Goal: Information Seeking & Learning: Learn about a topic

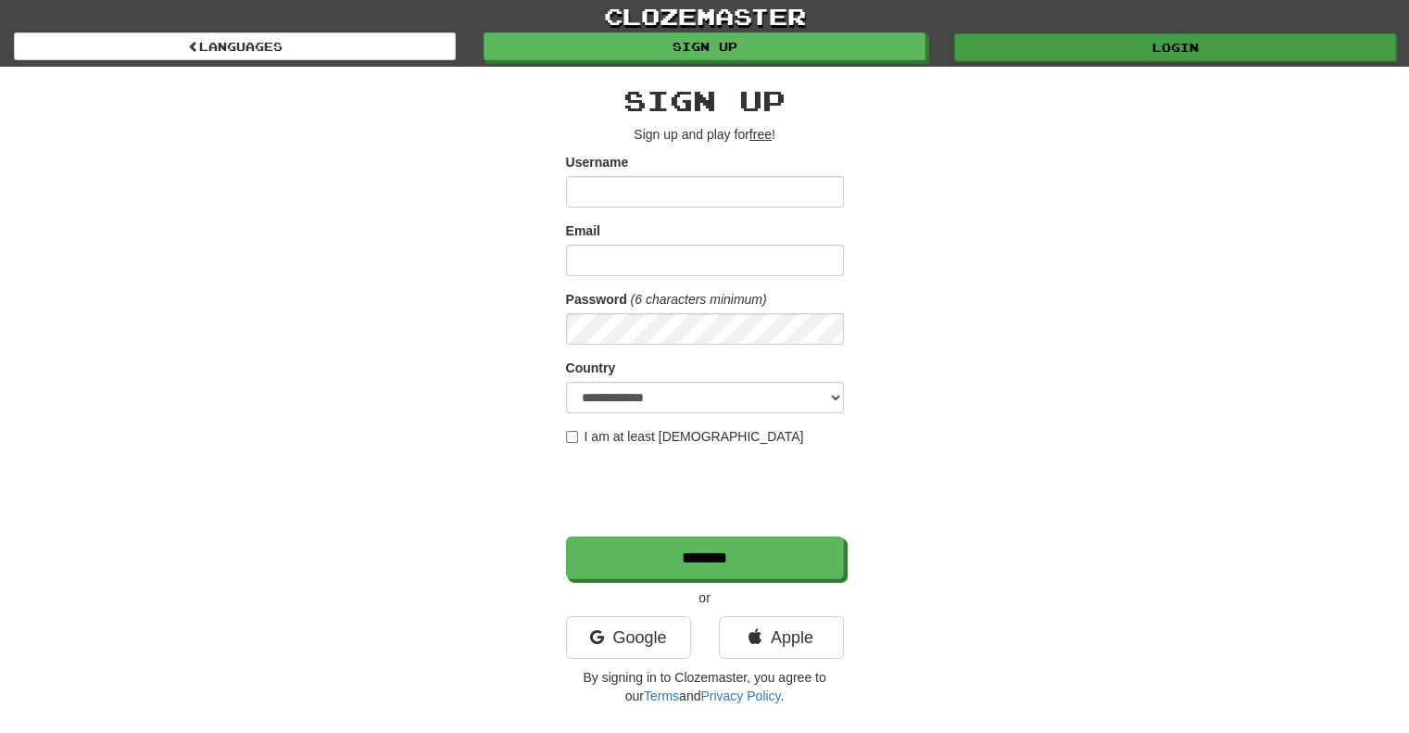
click at [1178, 47] on link "Login" at bounding box center [1175, 47] width 442 height 28
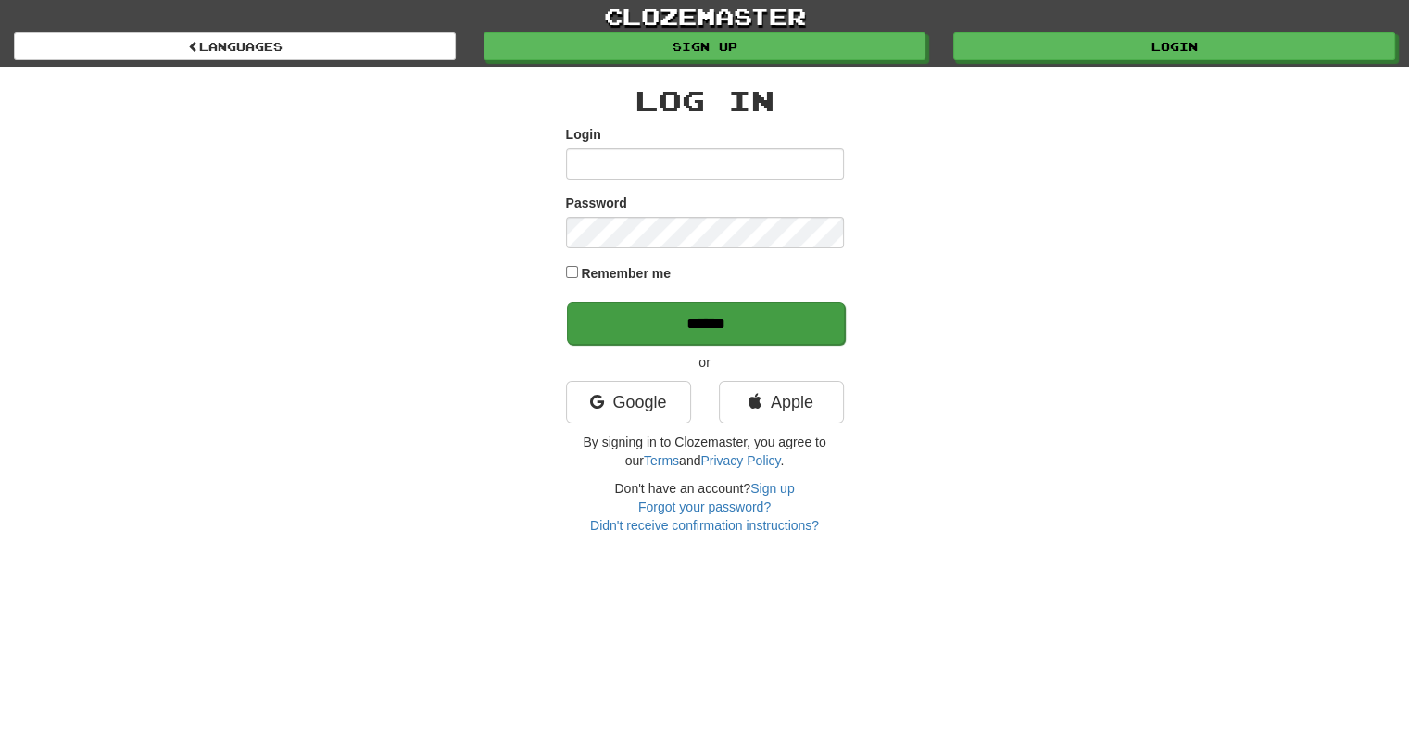
type input "*********"
click at [686, 314] on input "******" at bounding box center [706, 323] width 278 height 43
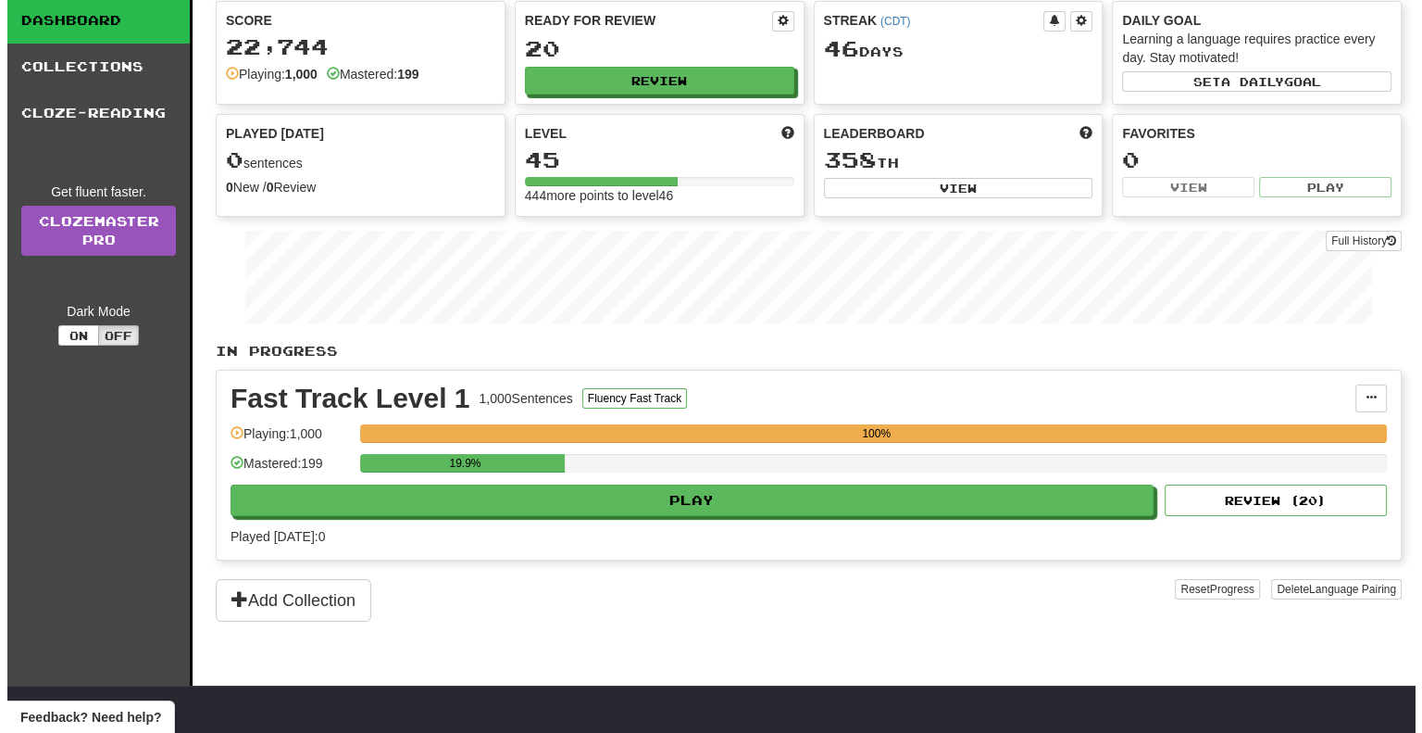
scroll to position [278, 0]
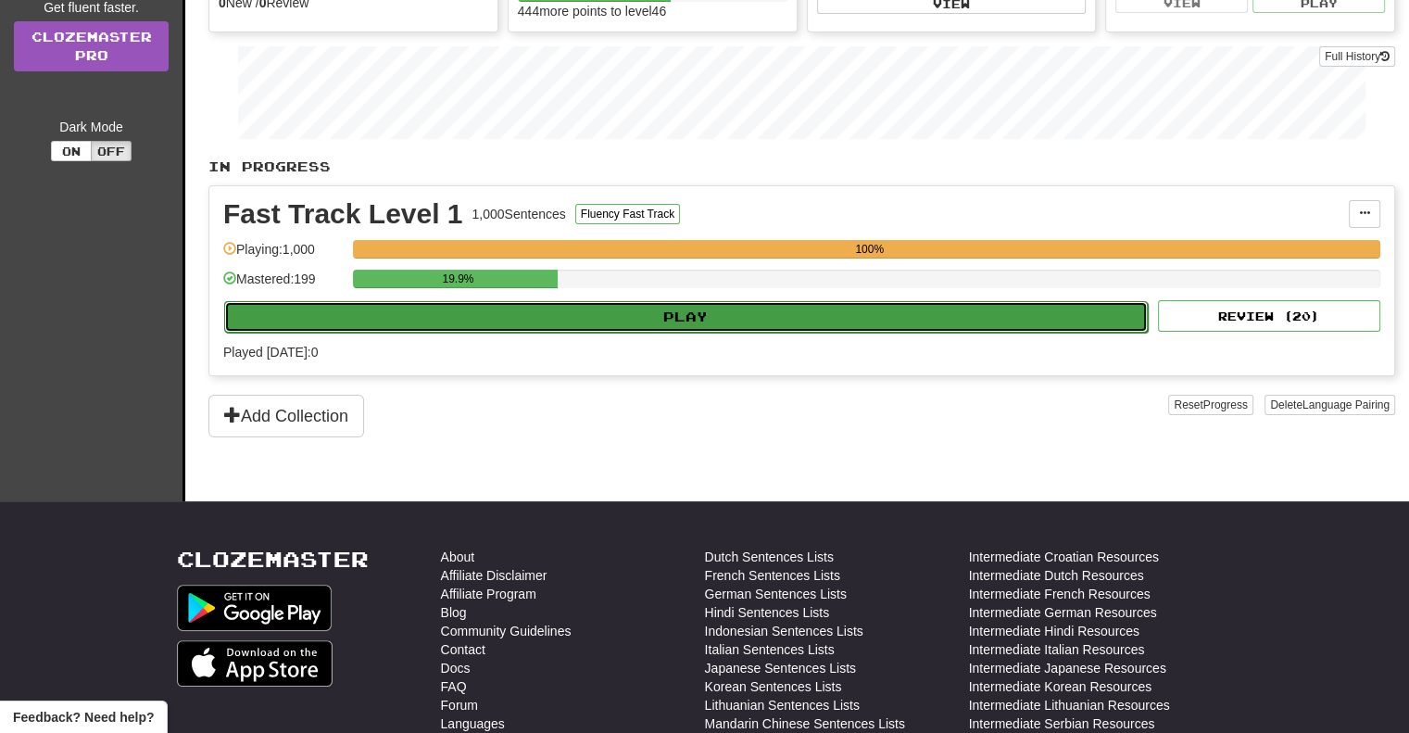
click at [689, 307] on button "Play" at bounding box center [685, 316] width 923 height 31
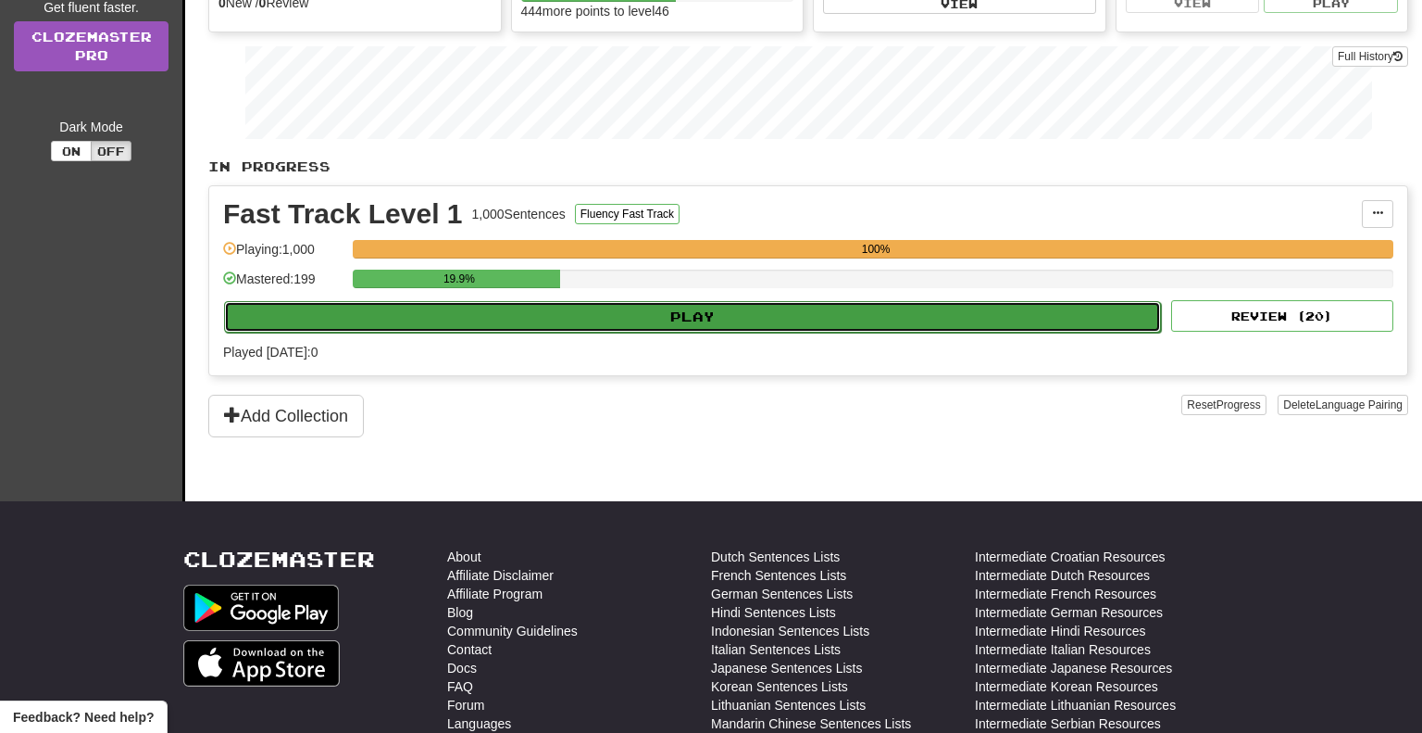
select select "**"
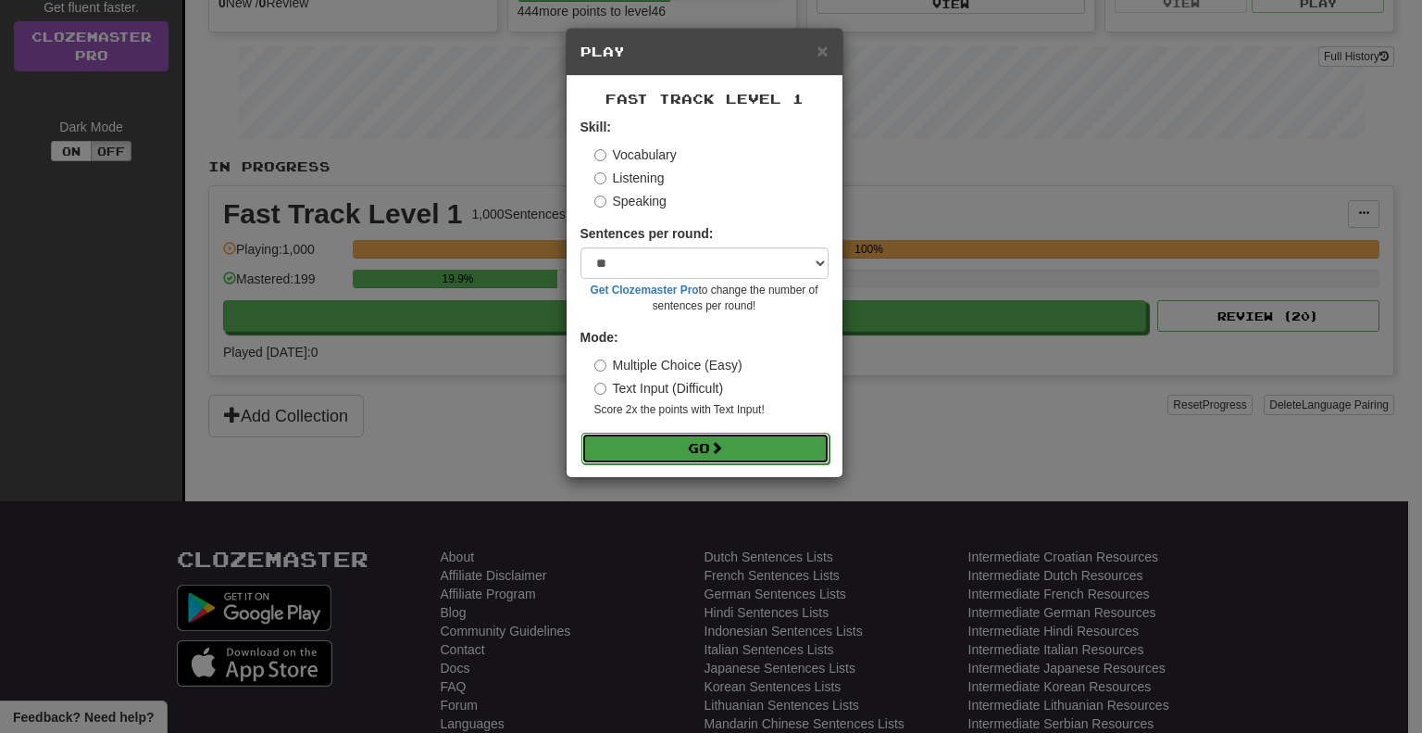
click at [730, 438] on button "Go" at bounding box center [706, 447] width 248 height 31
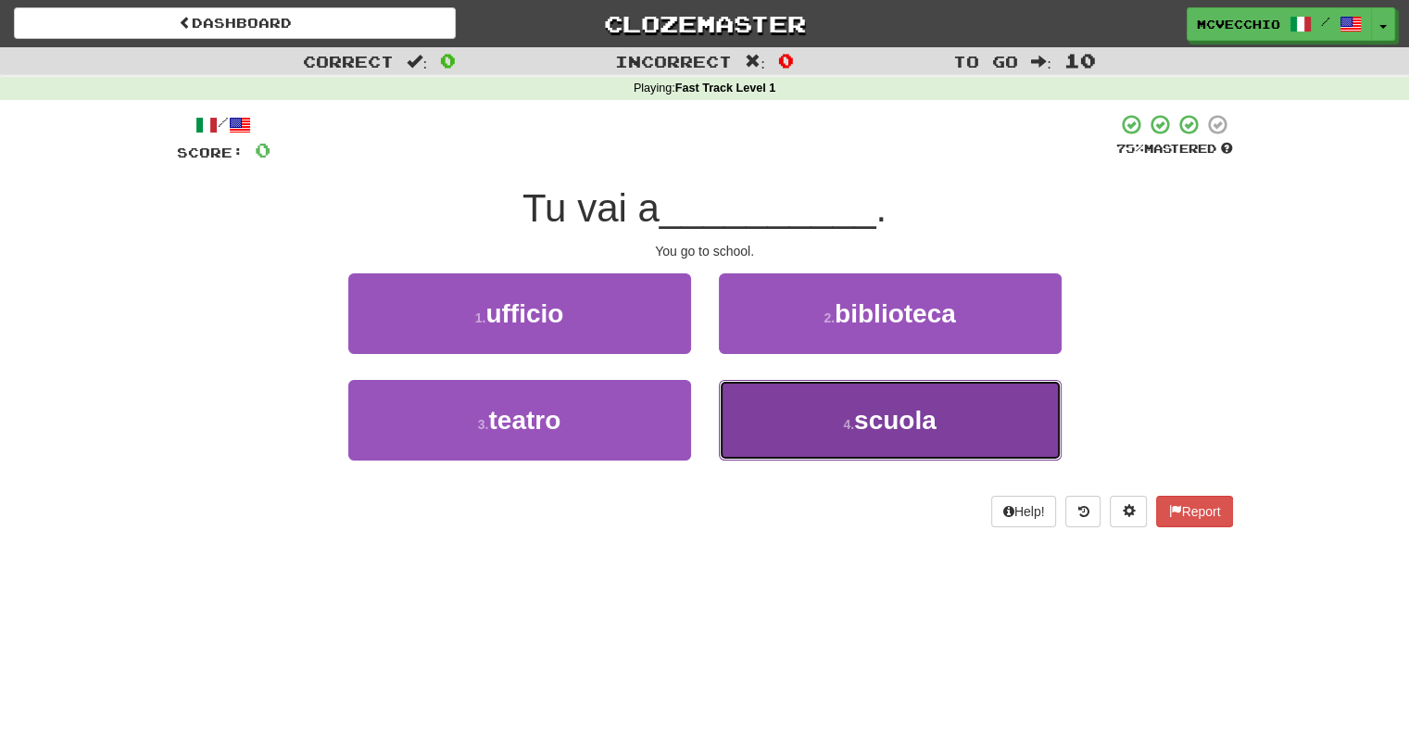
click at [859, 424] on span "scuola" at bounding box center [895, 420] width 82 height 29
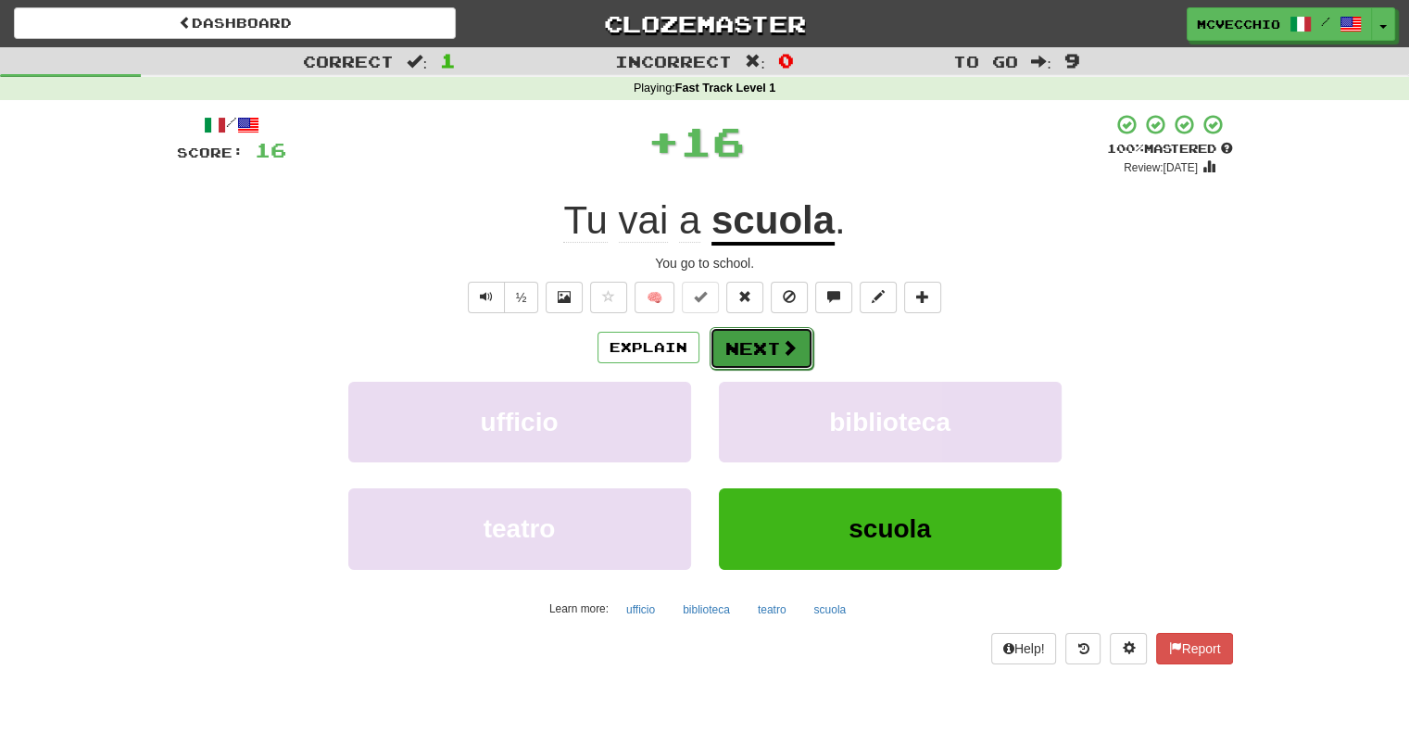
click at [789, 349] on span at bounding box center [789, 347] width 17 height 17
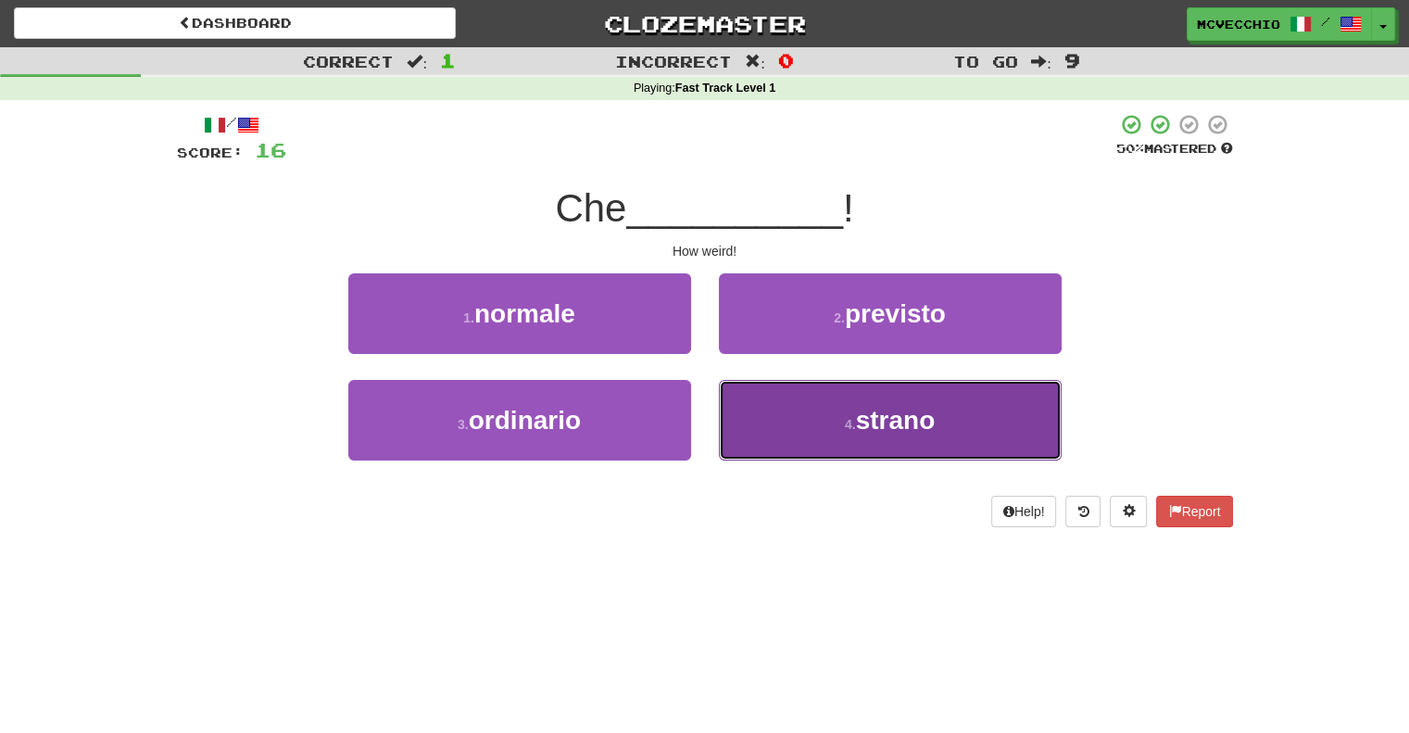
click at [881, 436] on button "4 . strano" at bounding box center [890, 420] width 343 height 81
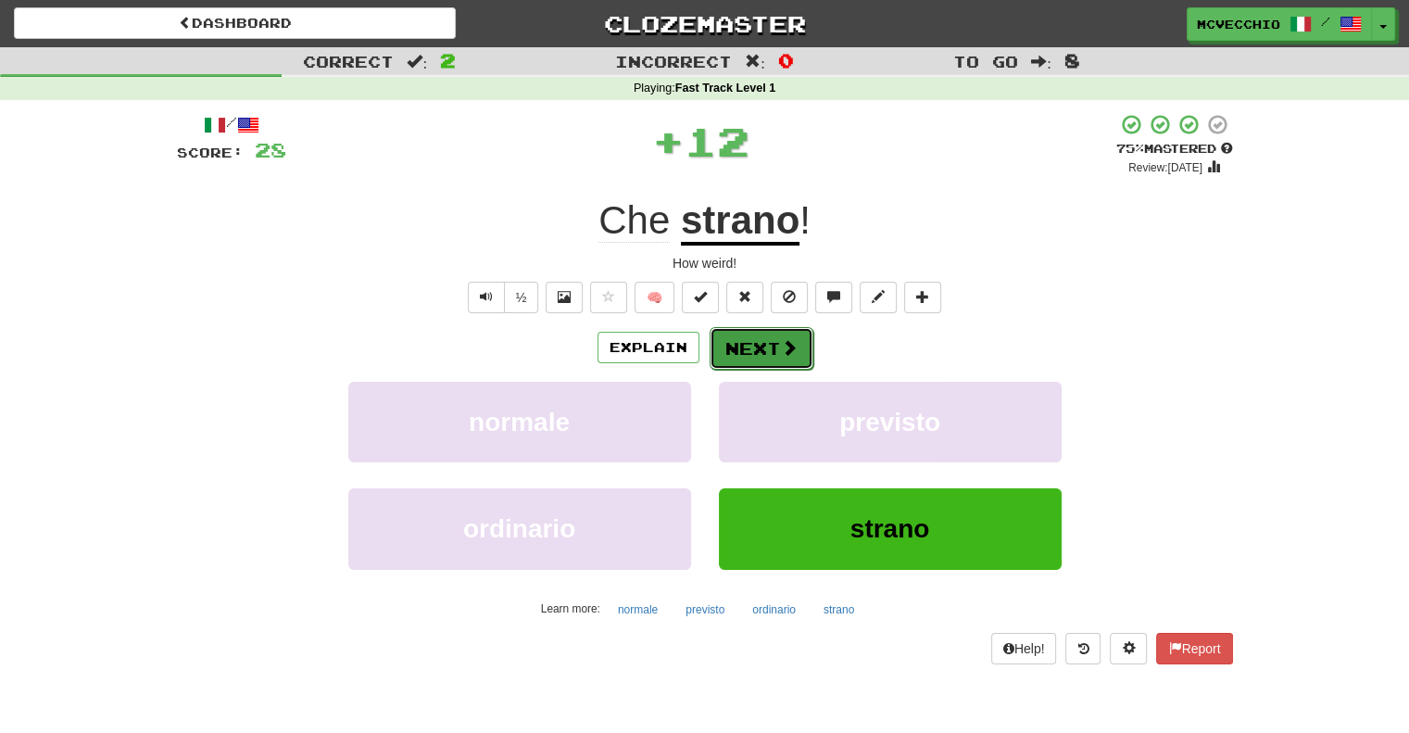
click at [789, 337] on button "Next" at bounding box center [761, 348] width 104 height 43
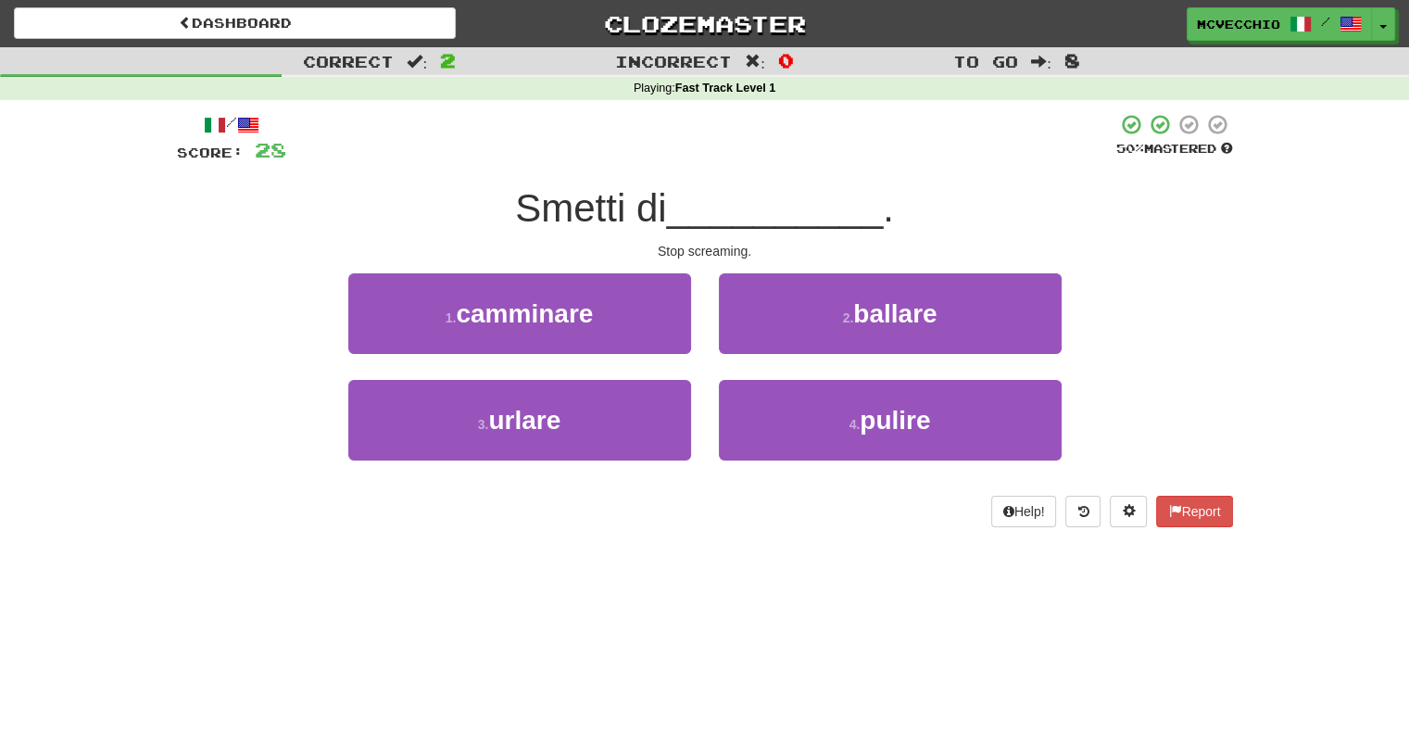
click at [1178, 262] on div "/ Score: 28 50 % Mastered Smetti di __________ . Stop screaming. 1 . camminare …" at bounding box center [705, 320] width 1056 height 414
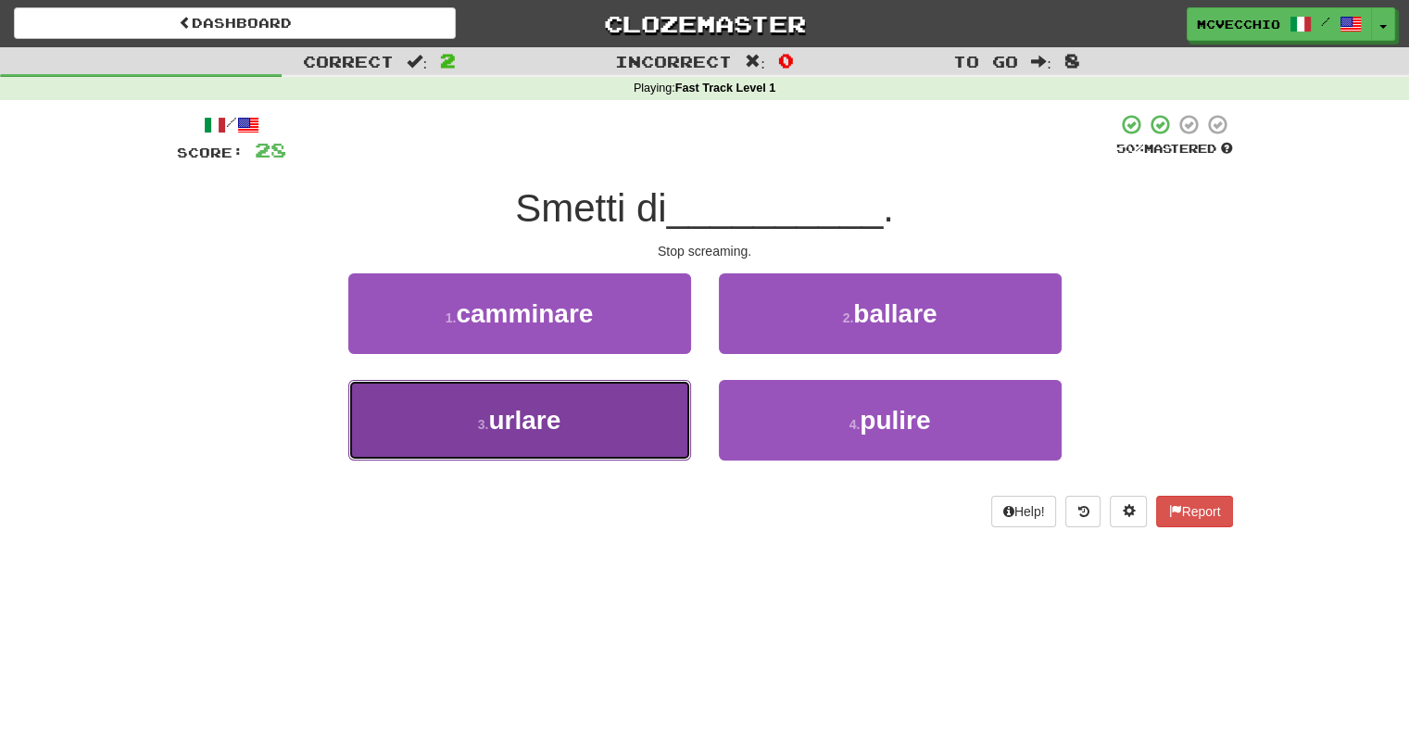
click at [585, 407] on button "3 . urlare" at bounding box center [519, 420] width 343 height 81
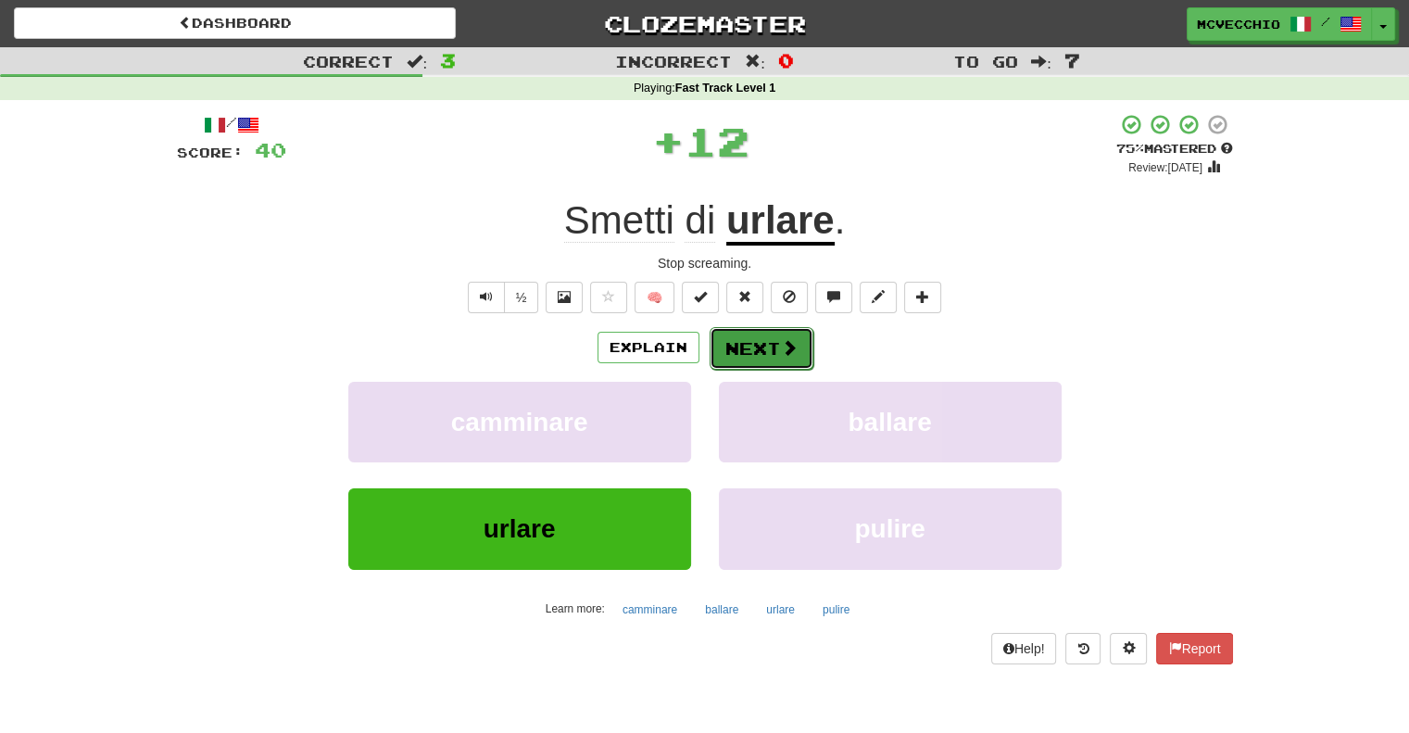
click at [764, 347] on button "Next" at bounding box center [761, 348] width 104 height 43
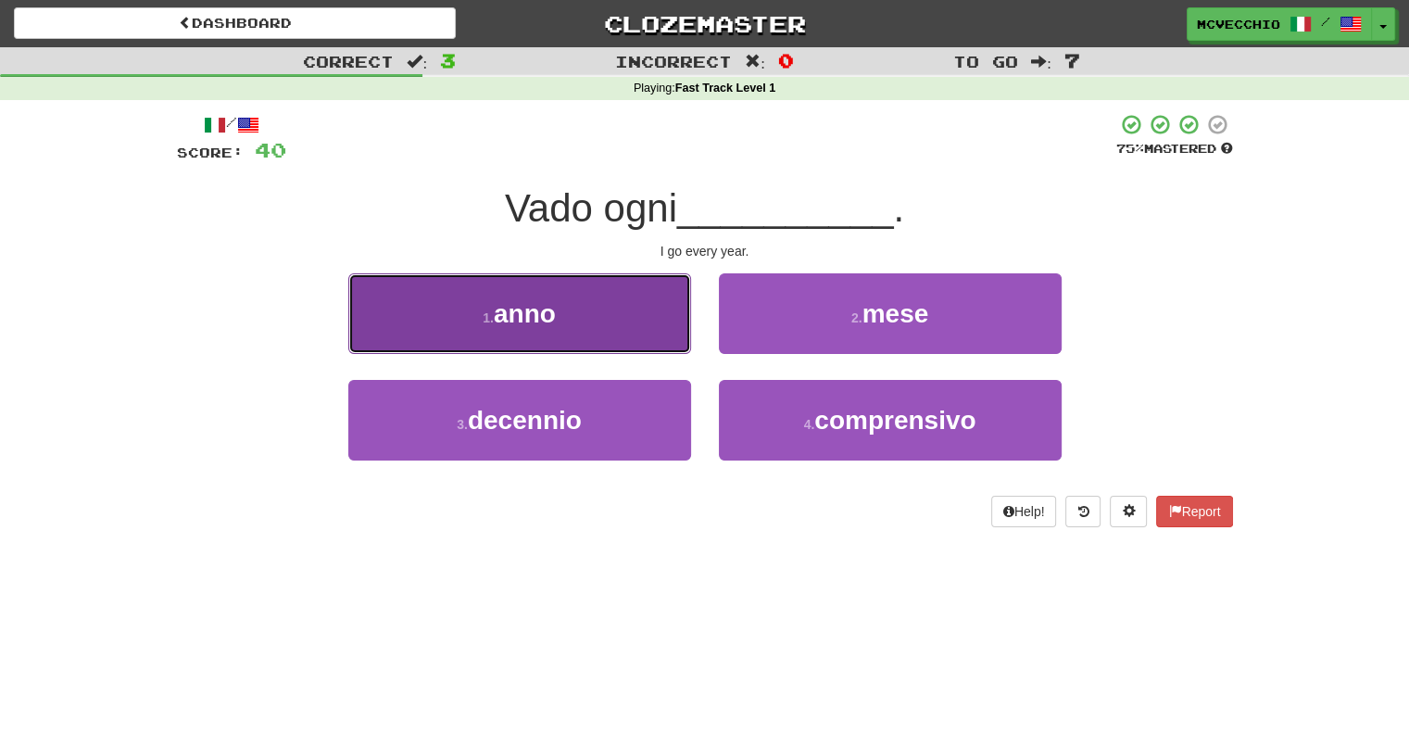
click at [528, 307] on span "anno" at bounding box center [525, 313] width 62 height 29
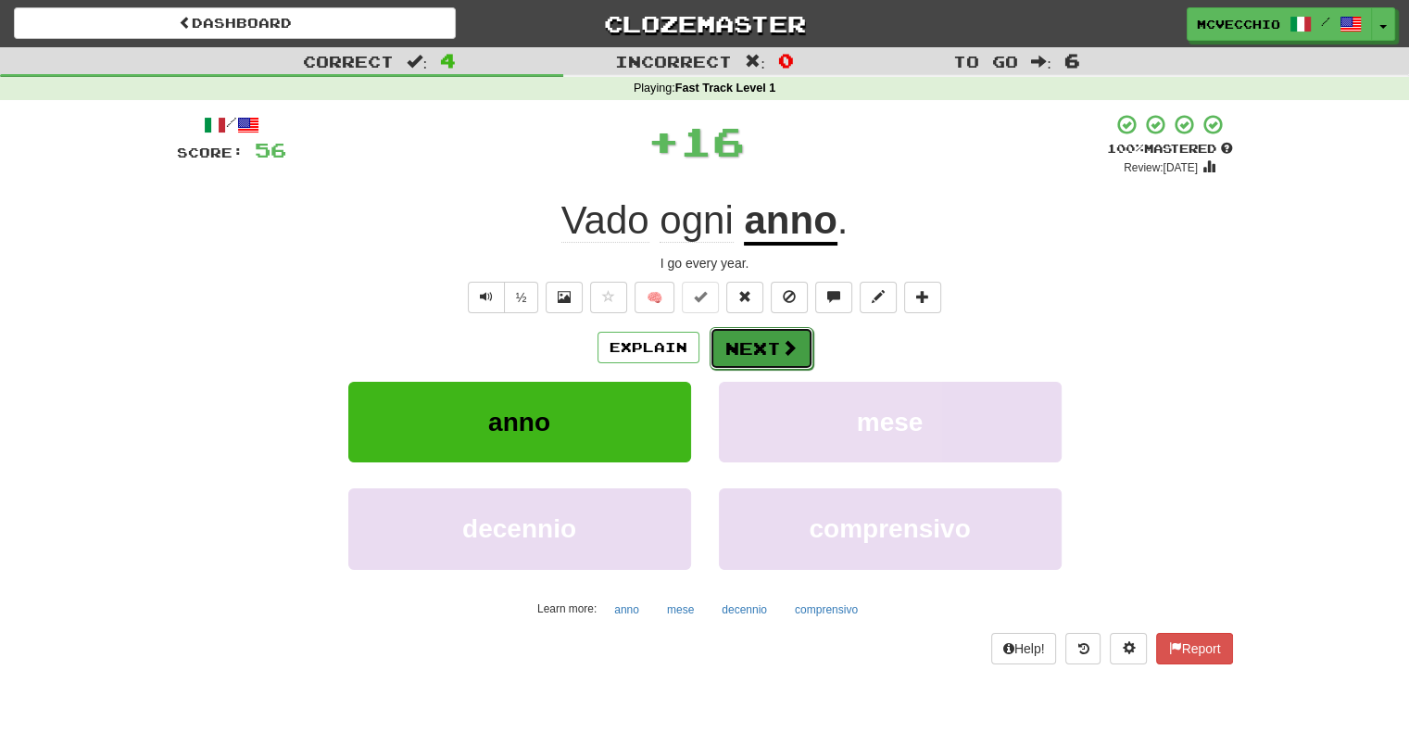
click at [795, 343] on button "Next" at bounding box center [761, 348] width 104 height 43
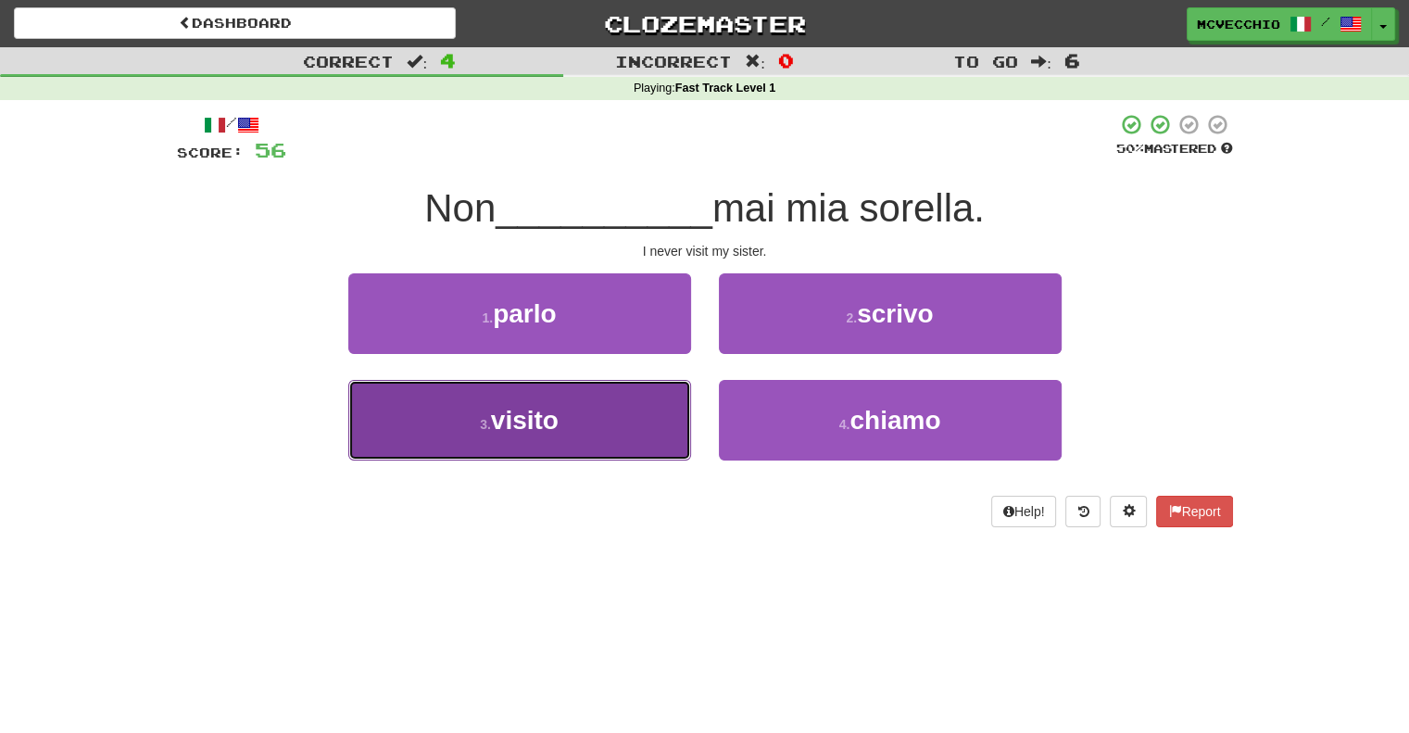
click at [532, 419] on span "visito" at bounding box center [525, 420] width 68 height 29
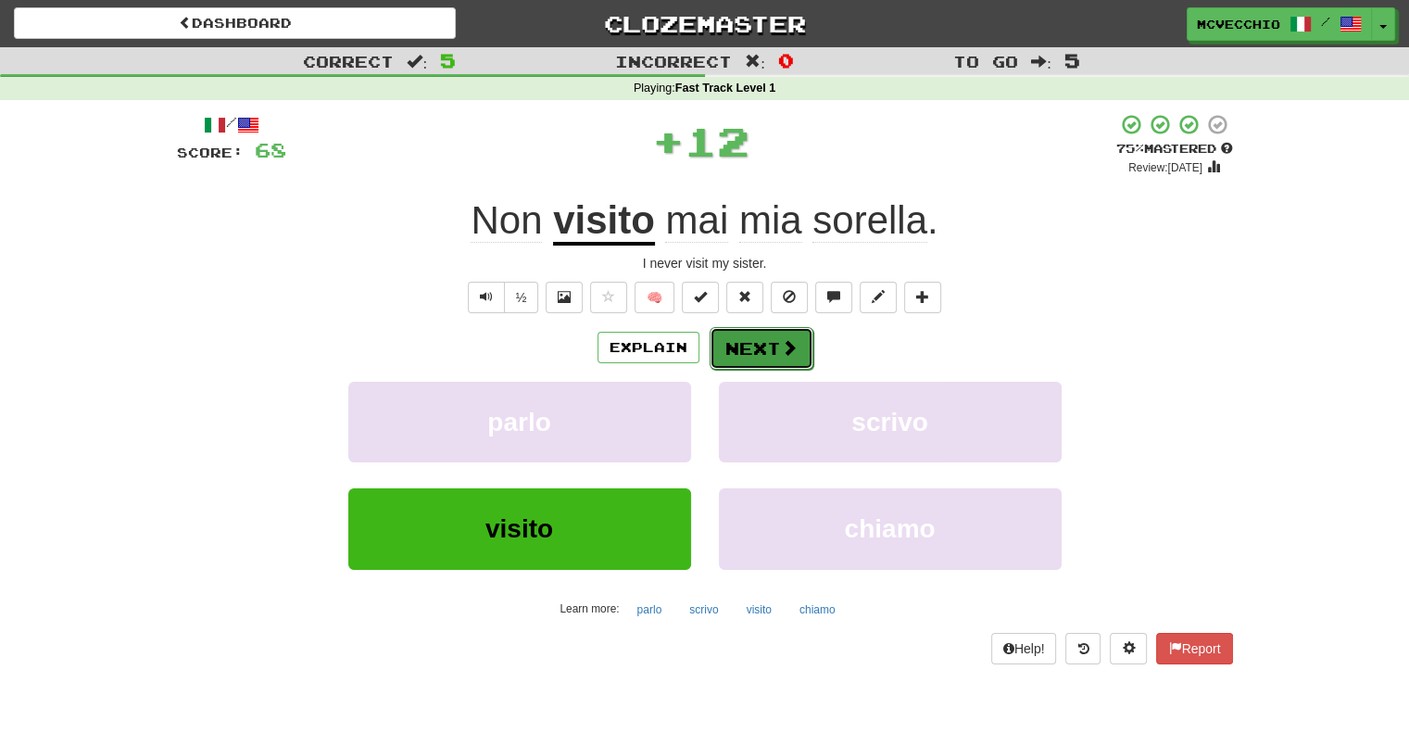
click at [756, 344] on button "Next" at bounding box center [761, 348] width 104 height 43
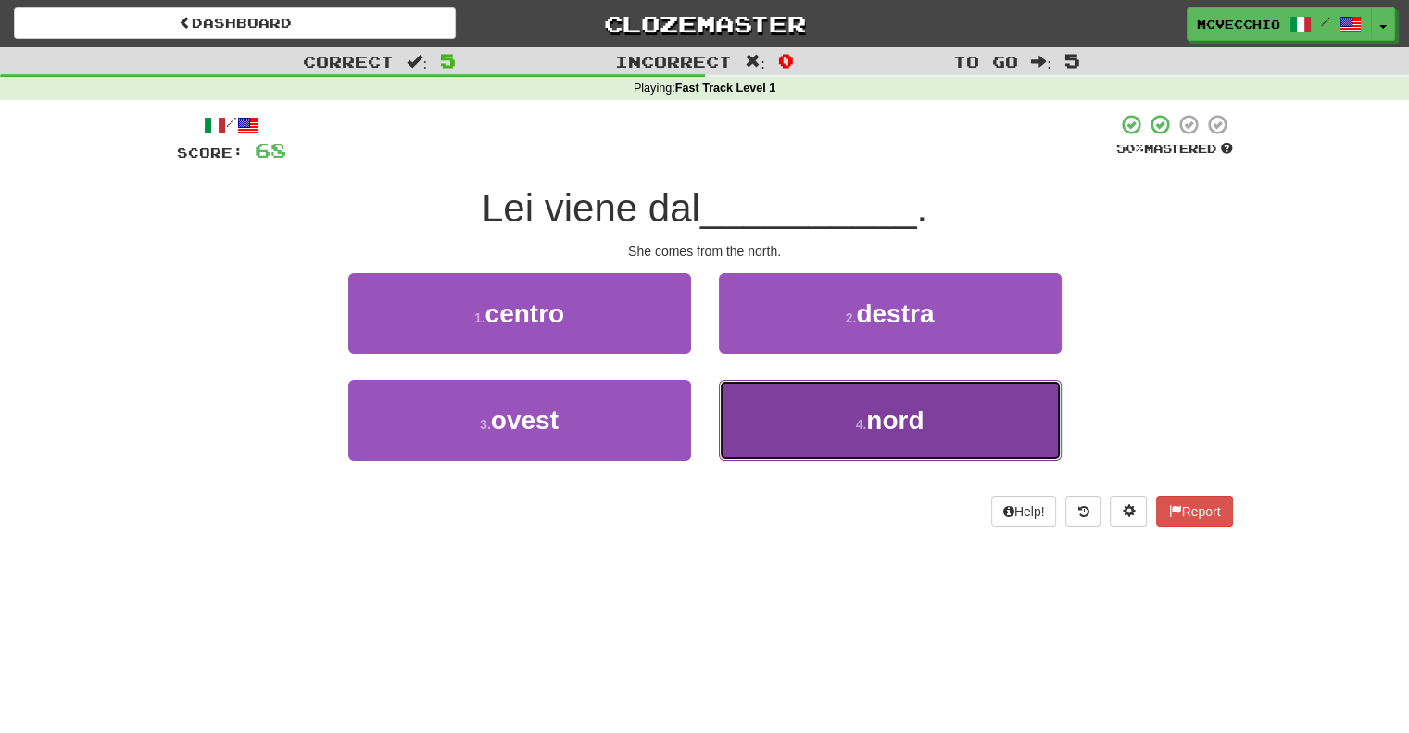
click at [907, 421] on span "nord" at bounding box center [894, 420] width 57 height 29
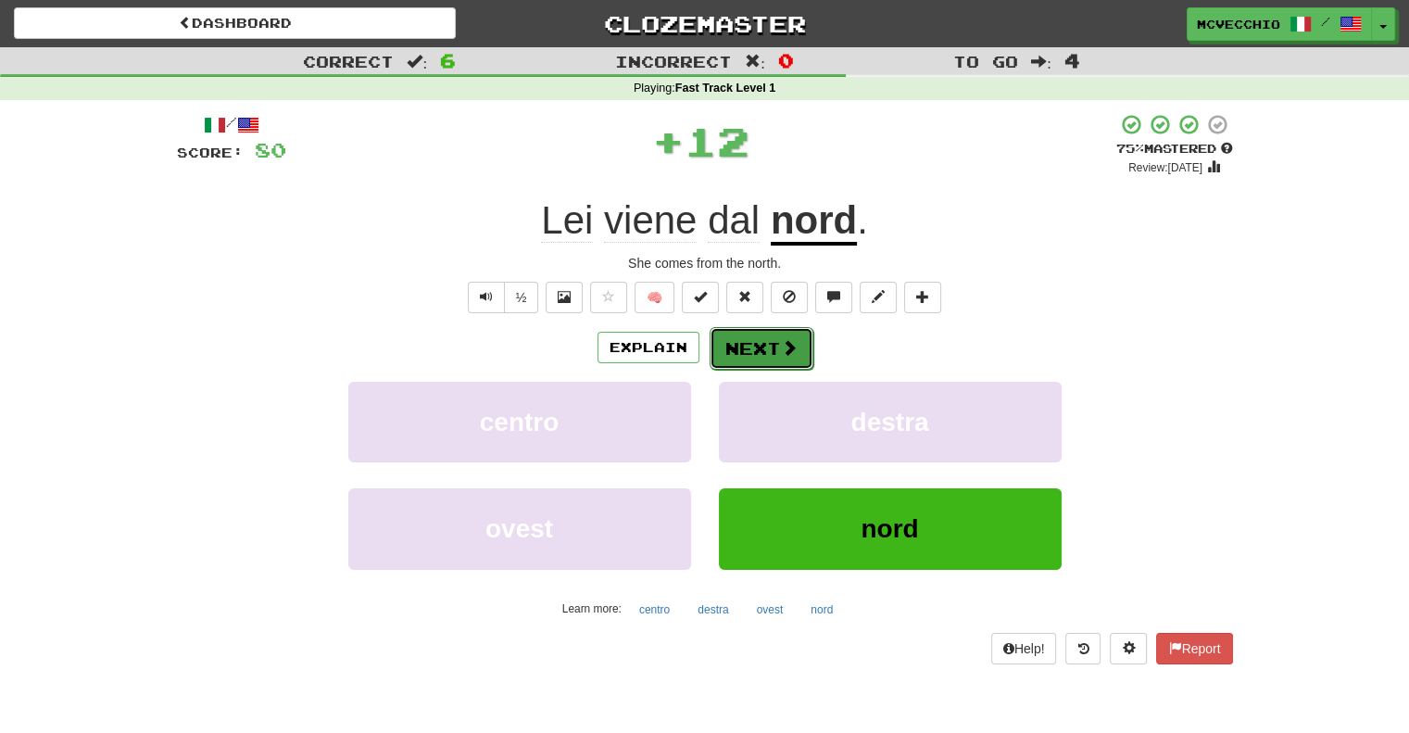
click at [771, 344] on button "Next" at bounding box center [761, 348] width 104 height 43
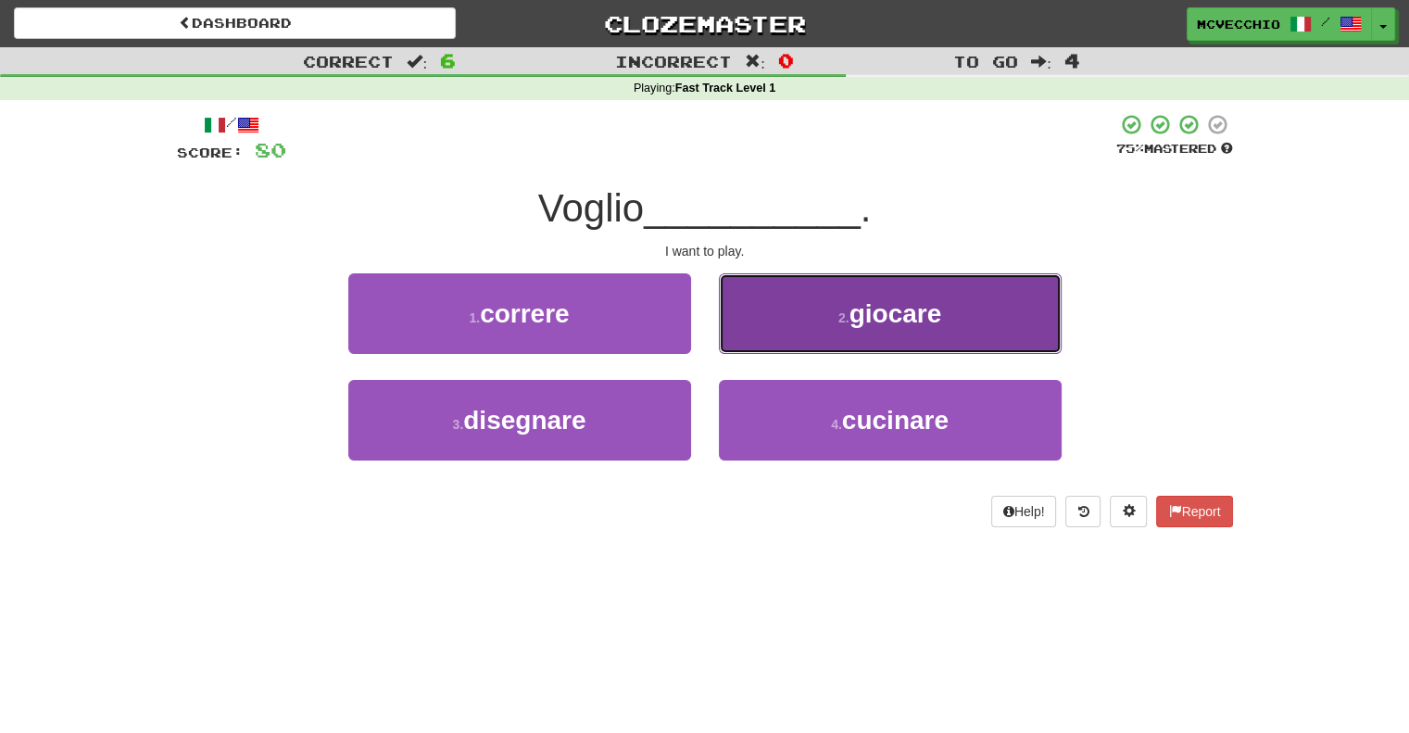
click at [903, 300] on span "giocare" at bounding box center [895, 313] width 93 height 29
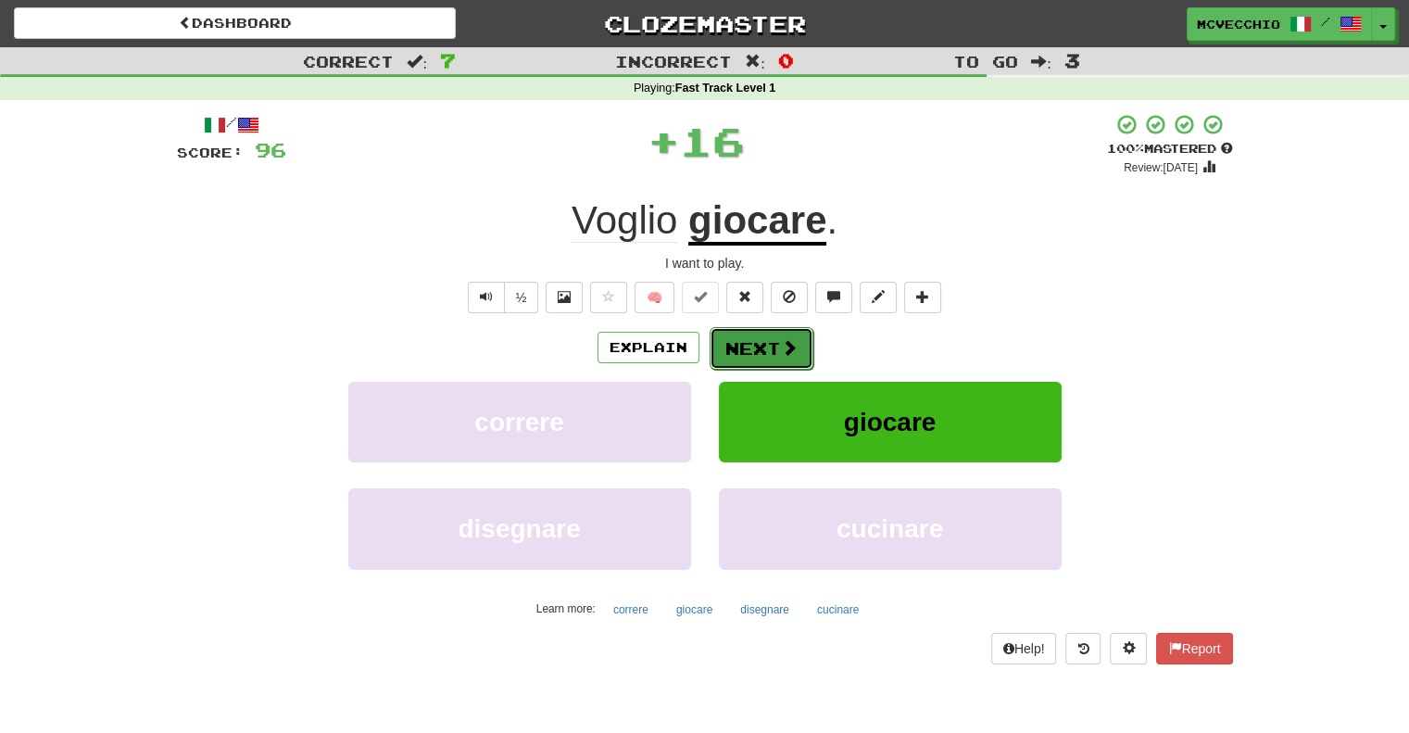
click at [740, 344] on button "Next" at bounding box center [761, 348] width 104 height 43
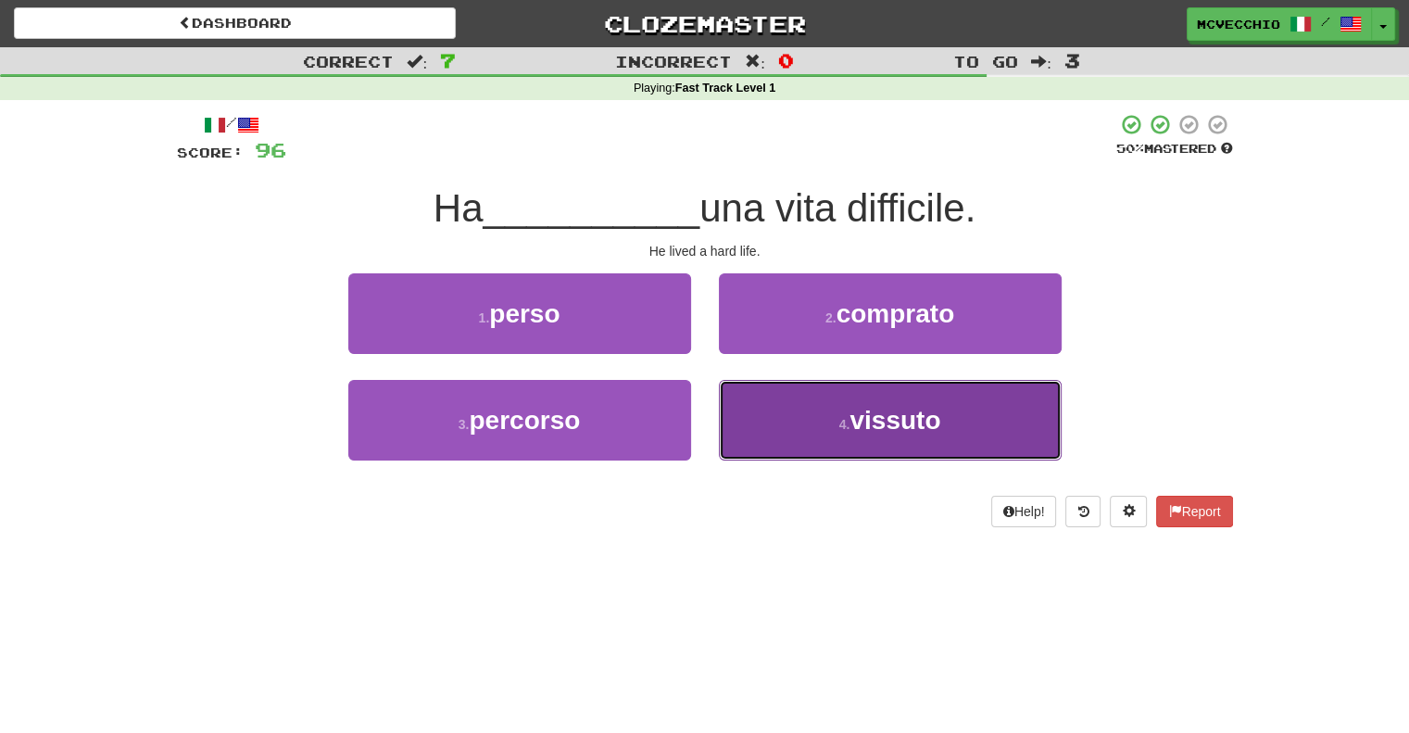
click at [894, 419] on span "vissuto" at bounding box center [894, 420] width 91 height 29
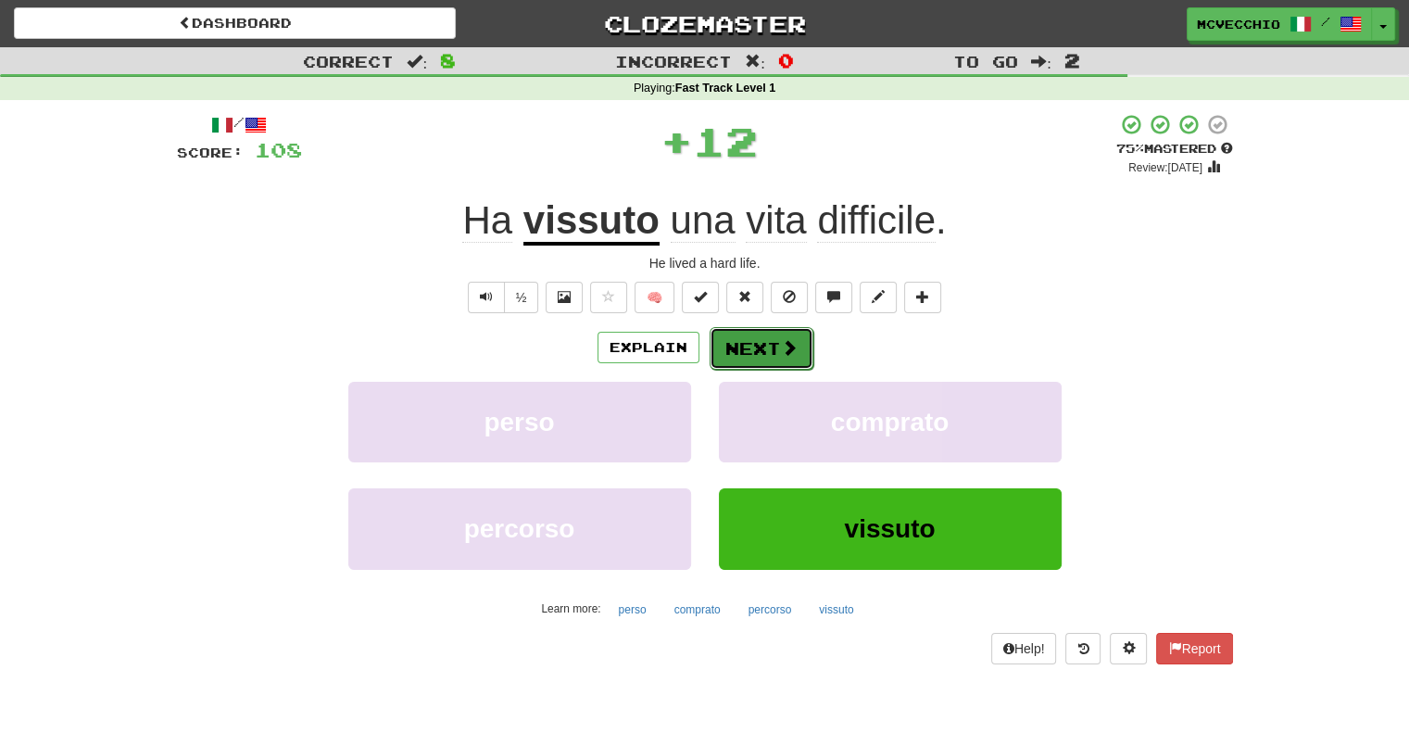
click at [758, 347] on button "Next" at bounding box center [761, 348] width 104 height 43
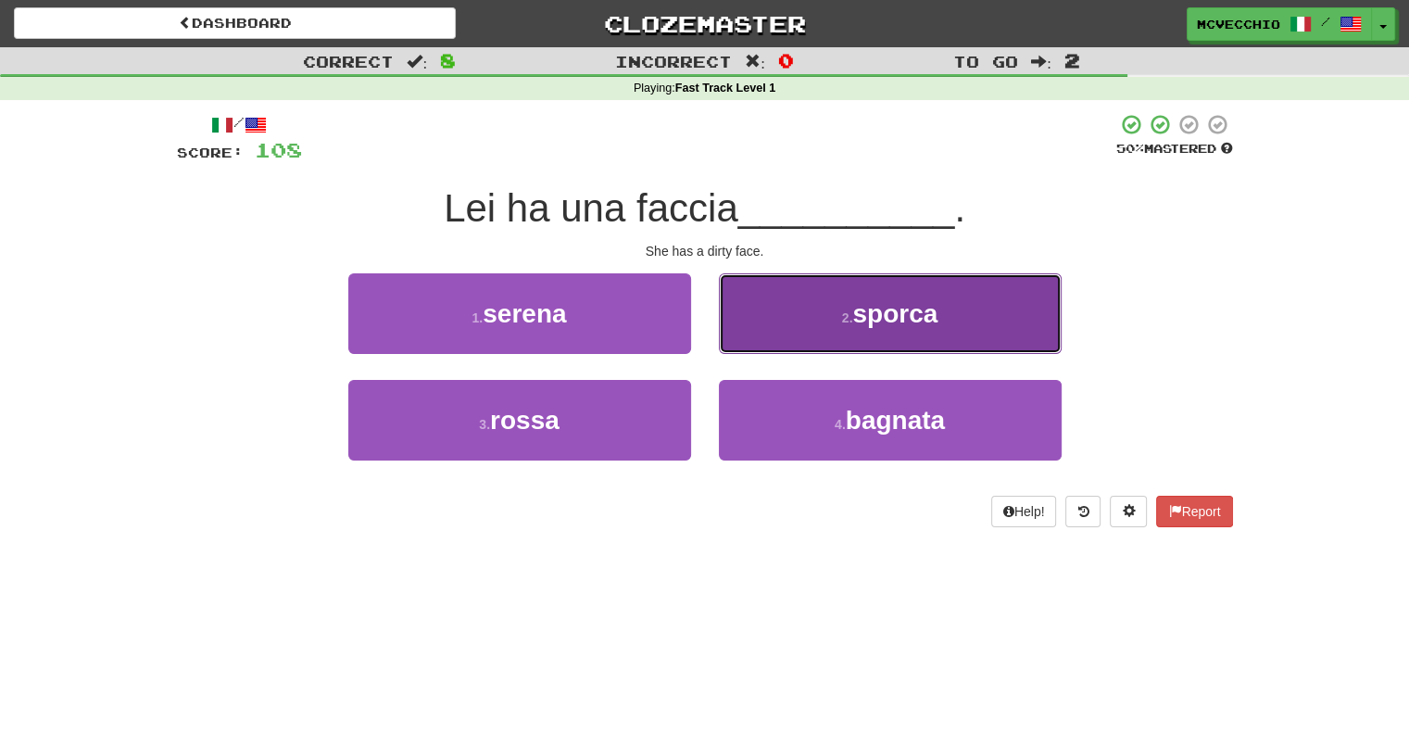
click at [870, 322] on span "sporca" at bounding box center [894, 313] width 85 height 29
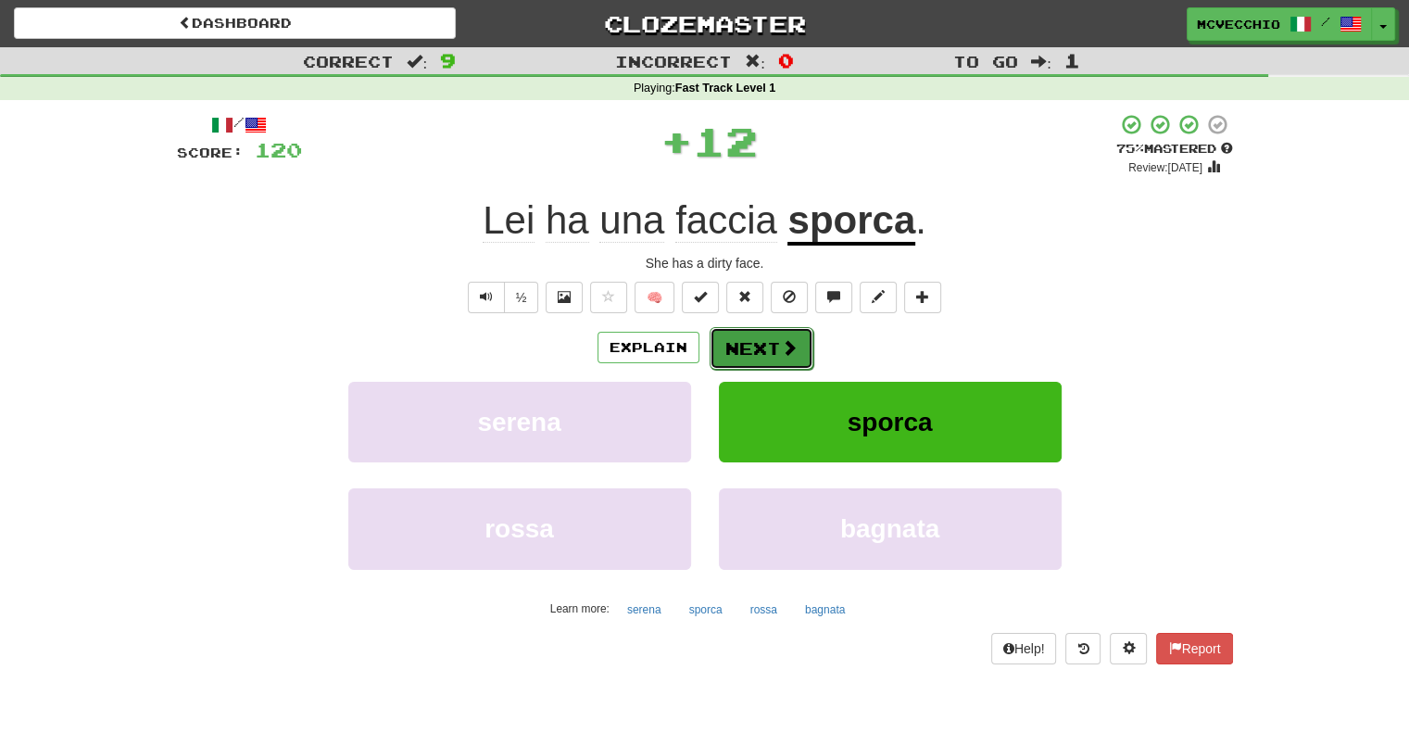
click at [755, 344] on button "Next" at bounding box center [761, 348] width 104 height 43
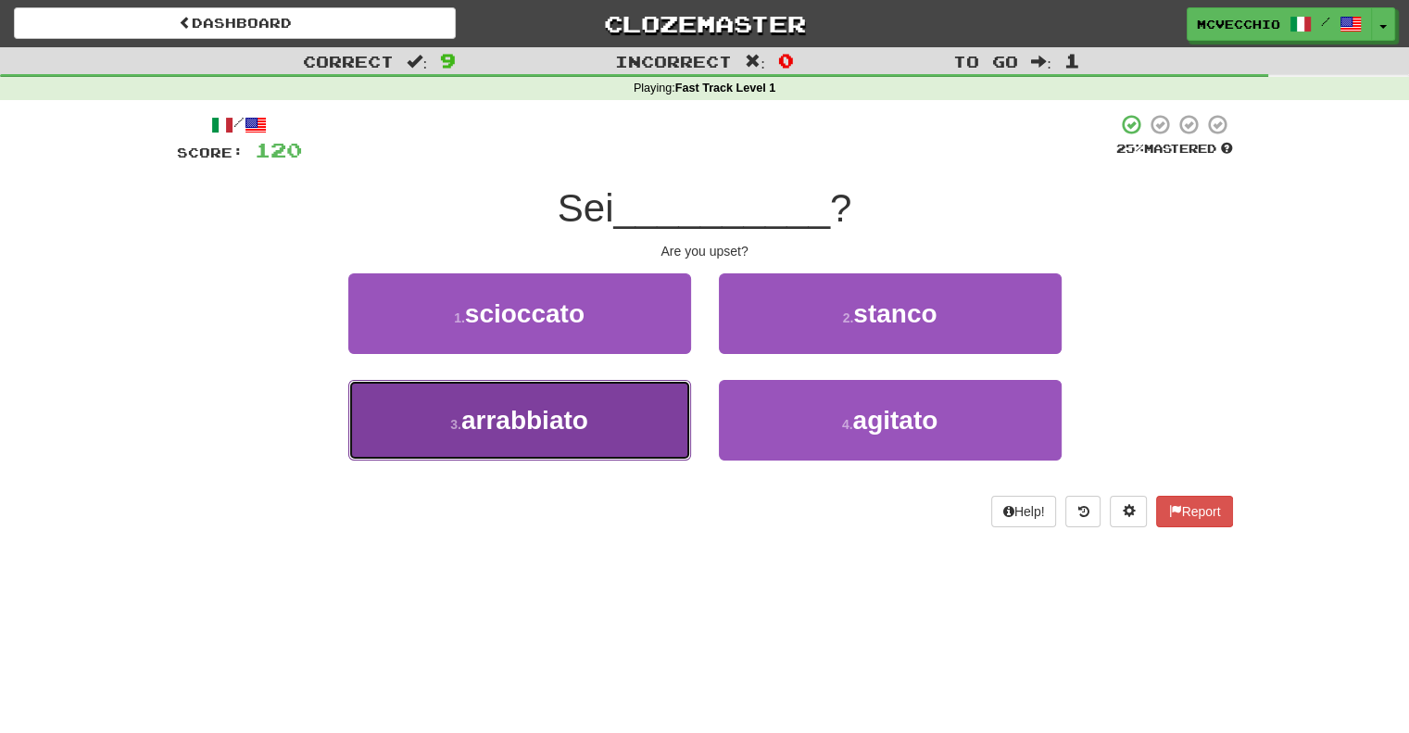
click at [510, 432] on span "arrabbiato" at bounding box center [524, 420] width 127 height 29
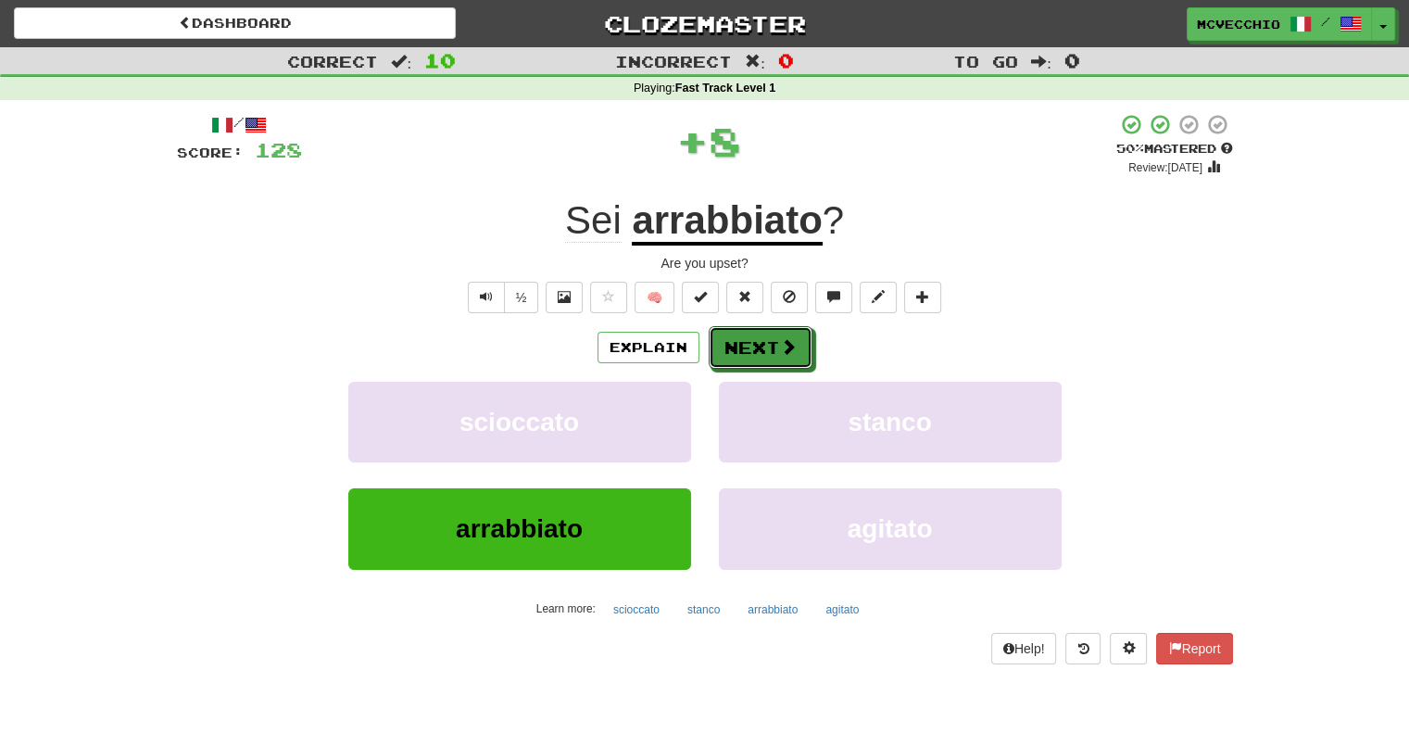
click at [740, 349] on button "Next" at bounding box center [760, 347] width 104 height 43
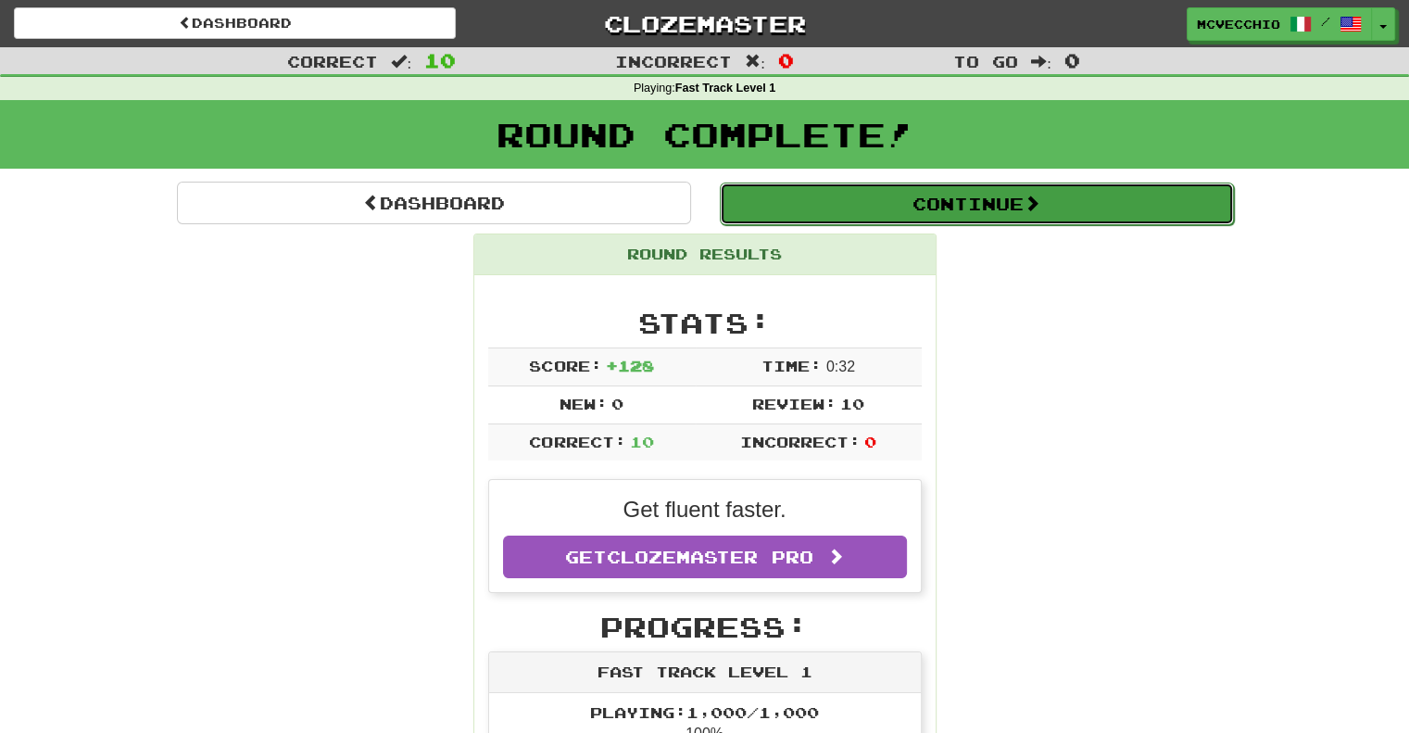
click at [1005, 208] on button "Continue" at bounding box center [977, 203] width 514 height 43
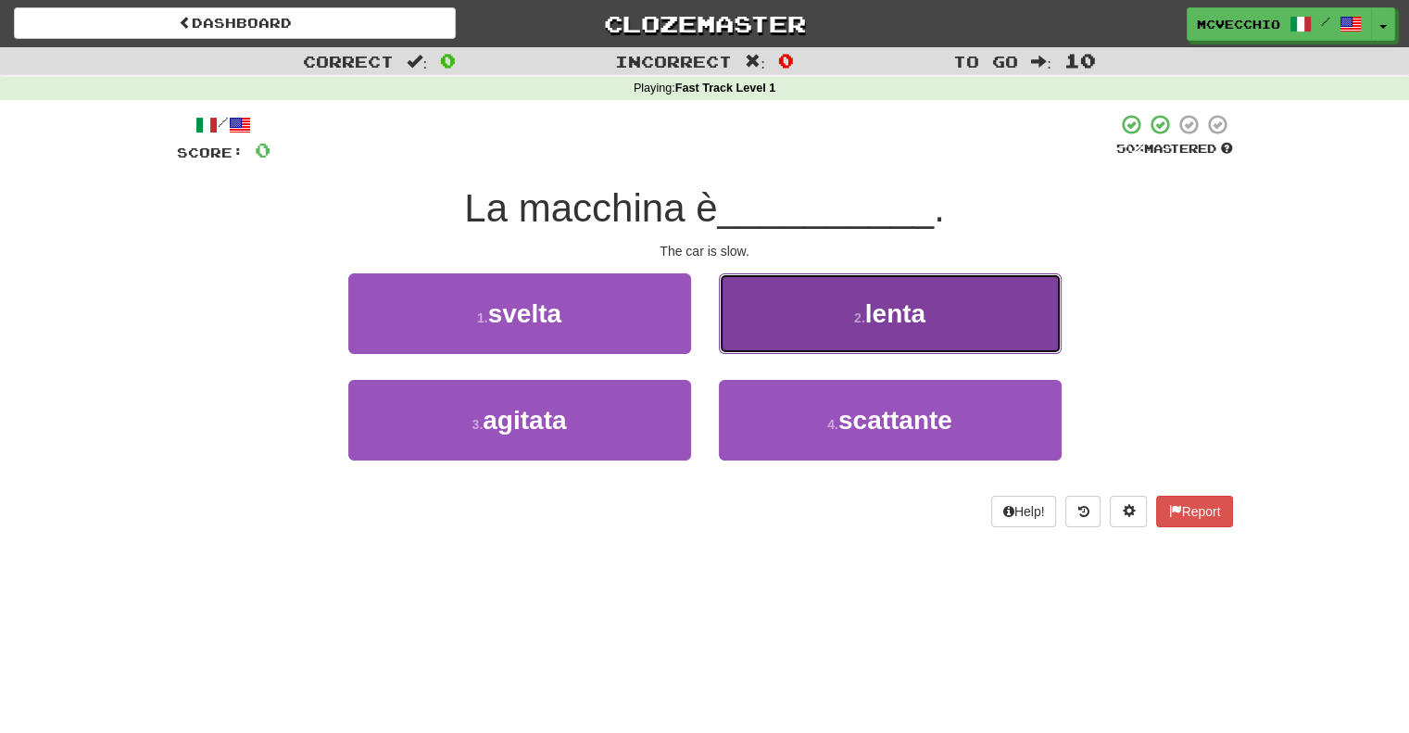
click at [833, 308] on button "2 . lenta" at bounding box center [890, 313] width 343 height 81
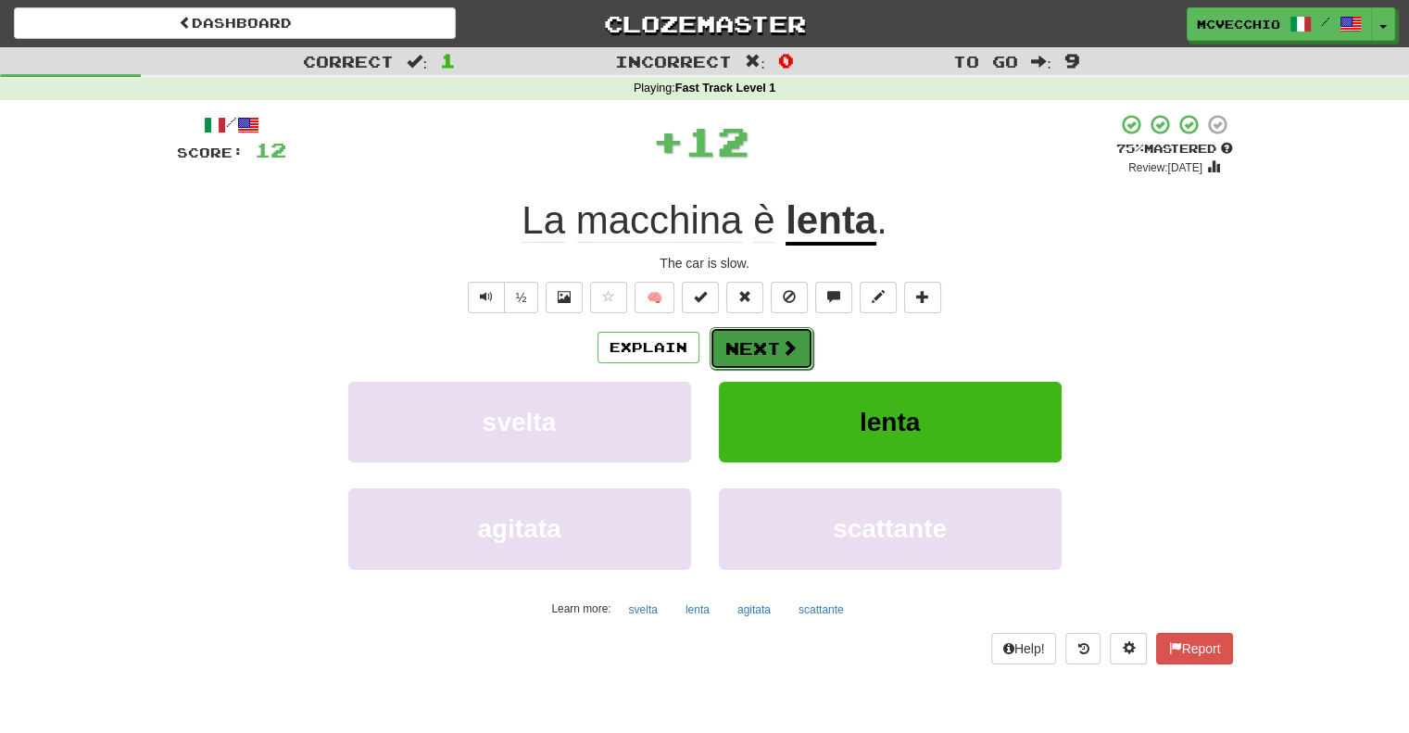
click at [767, 343] on button "Next" at bounding box center [761, 348] width 104 height 43
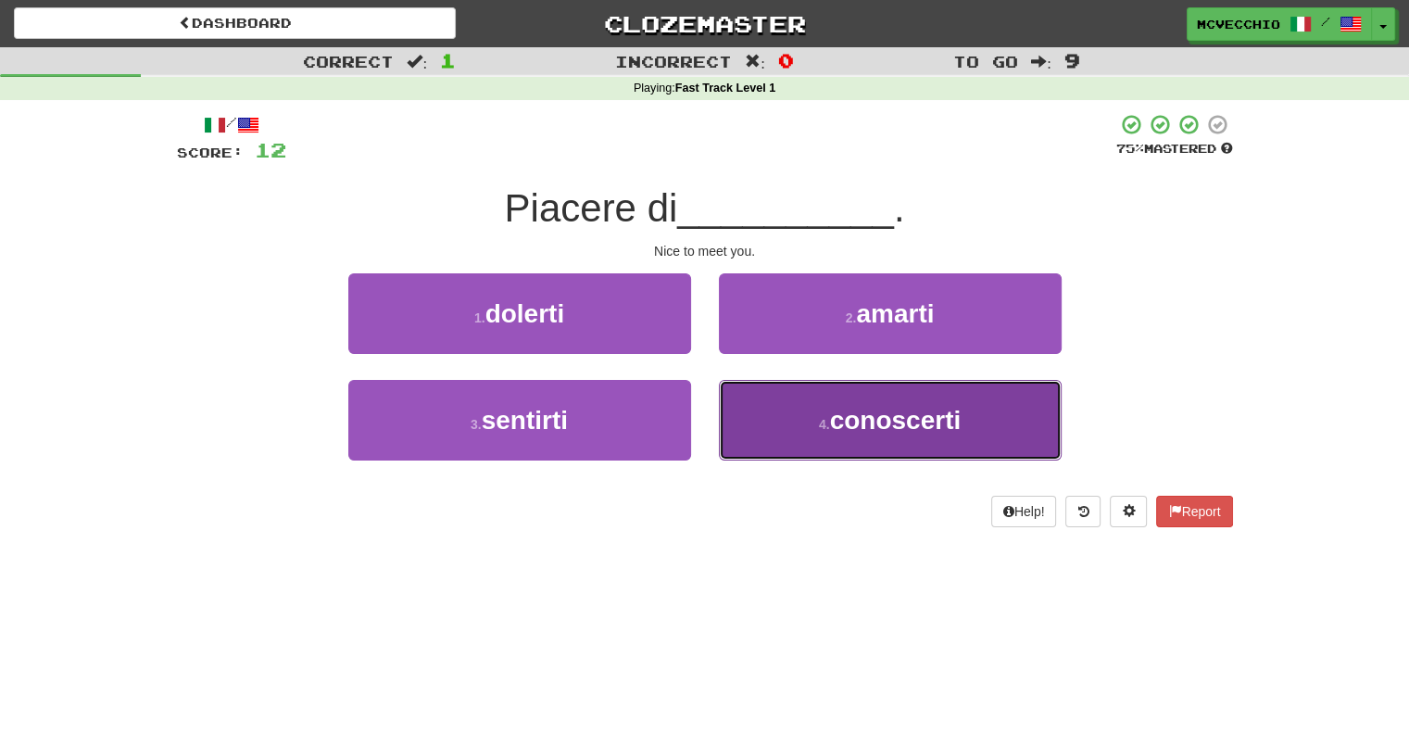
click at [870, 414] on span "conoscerti" at bounding box center [895, 420] width 131 height 29
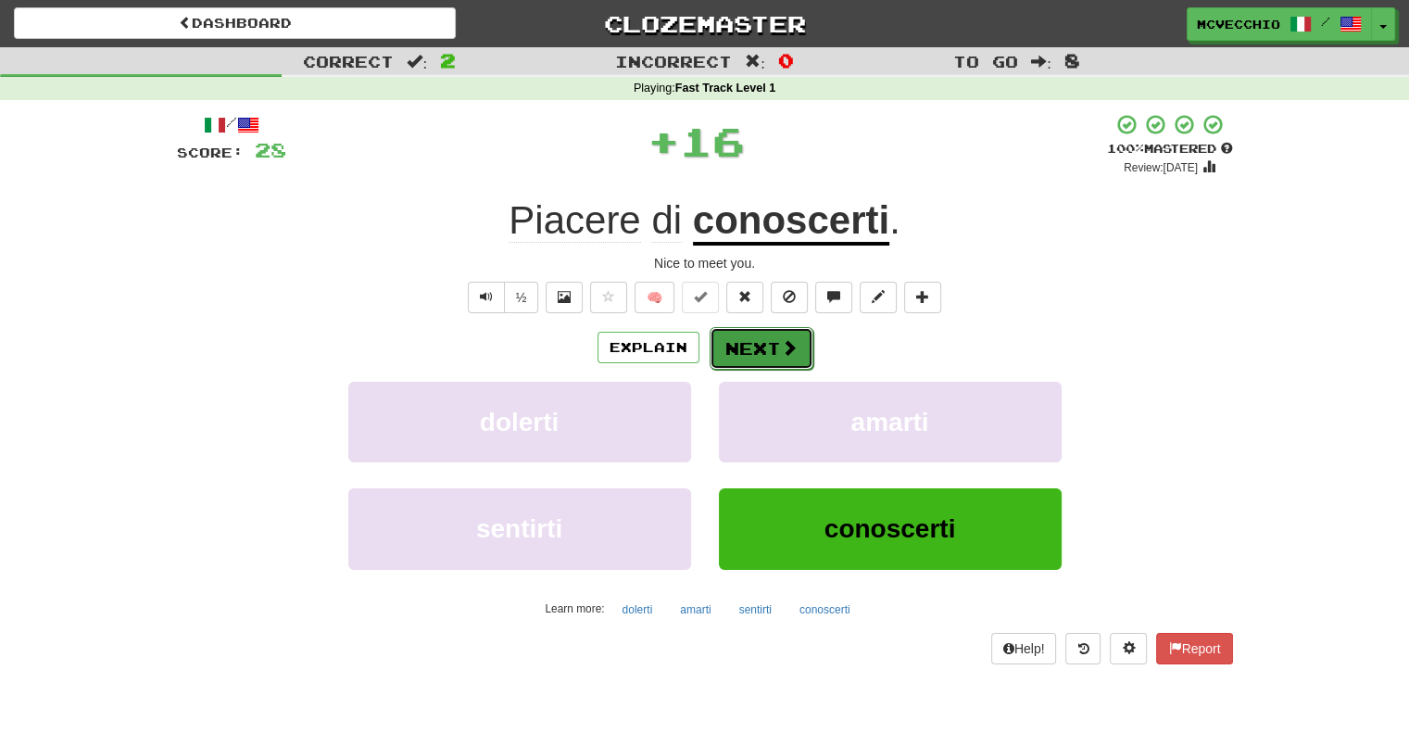
click at [781, 348] on span at bounding box center [789, 347] width 17 height 17
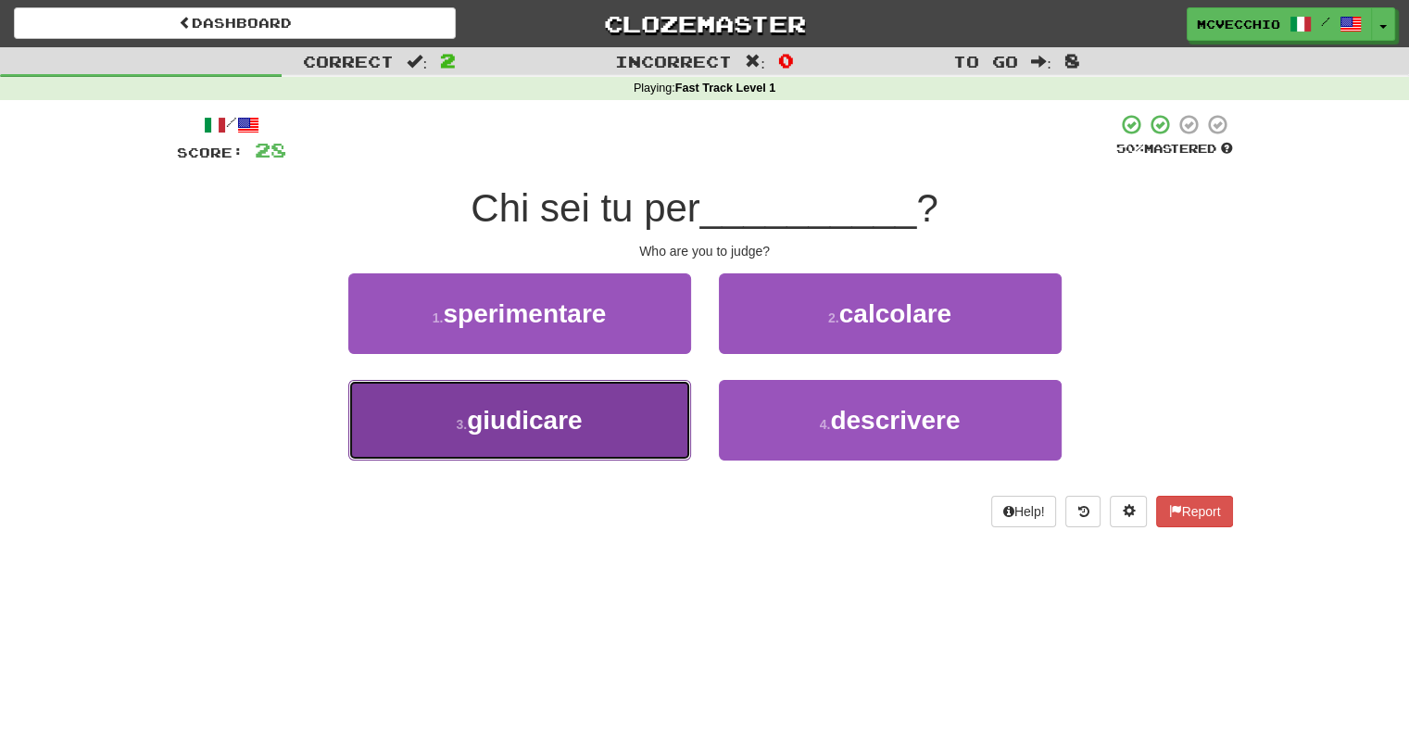
click at [530, 415] on span "giudicare" at bounding box center [524, 420] width 115 height 29
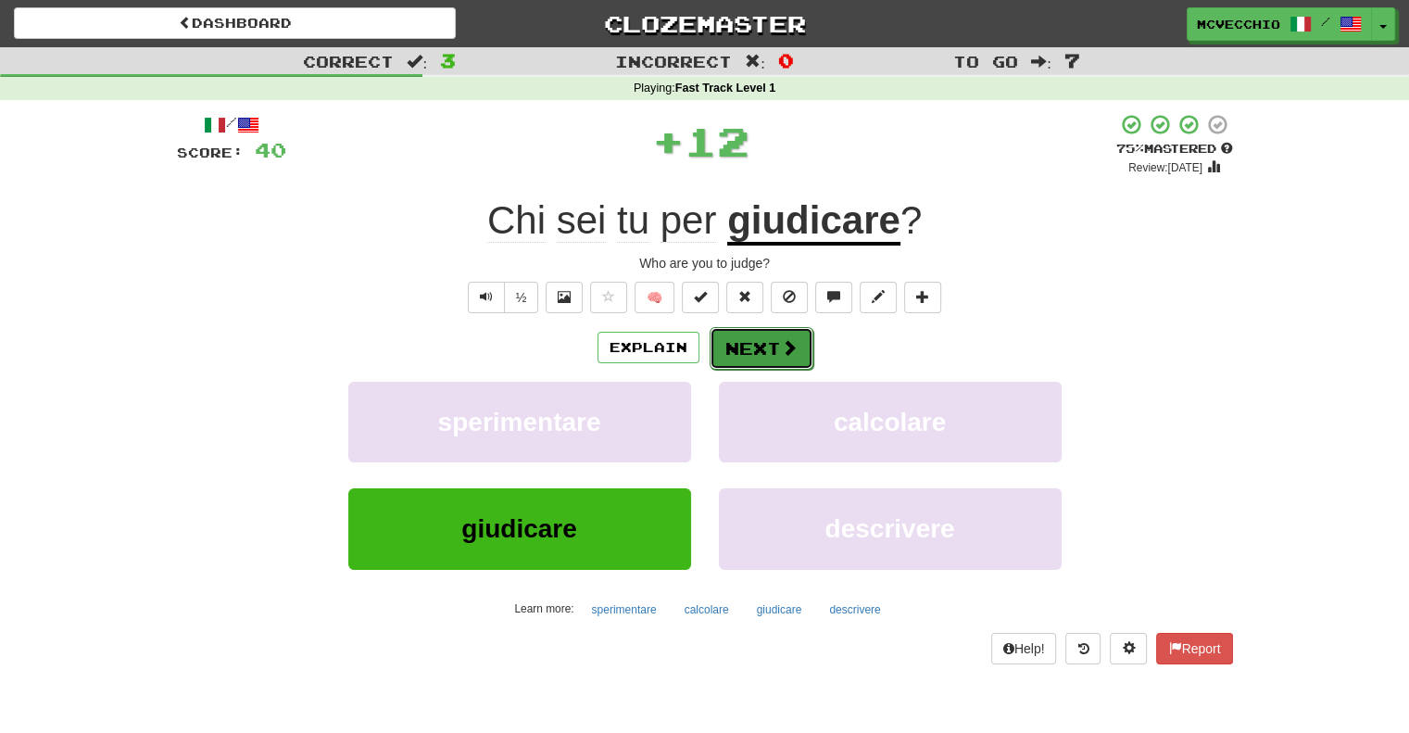
click at [756, 337] on button "Next" at bounding box center [761, 348] width 104 height 43
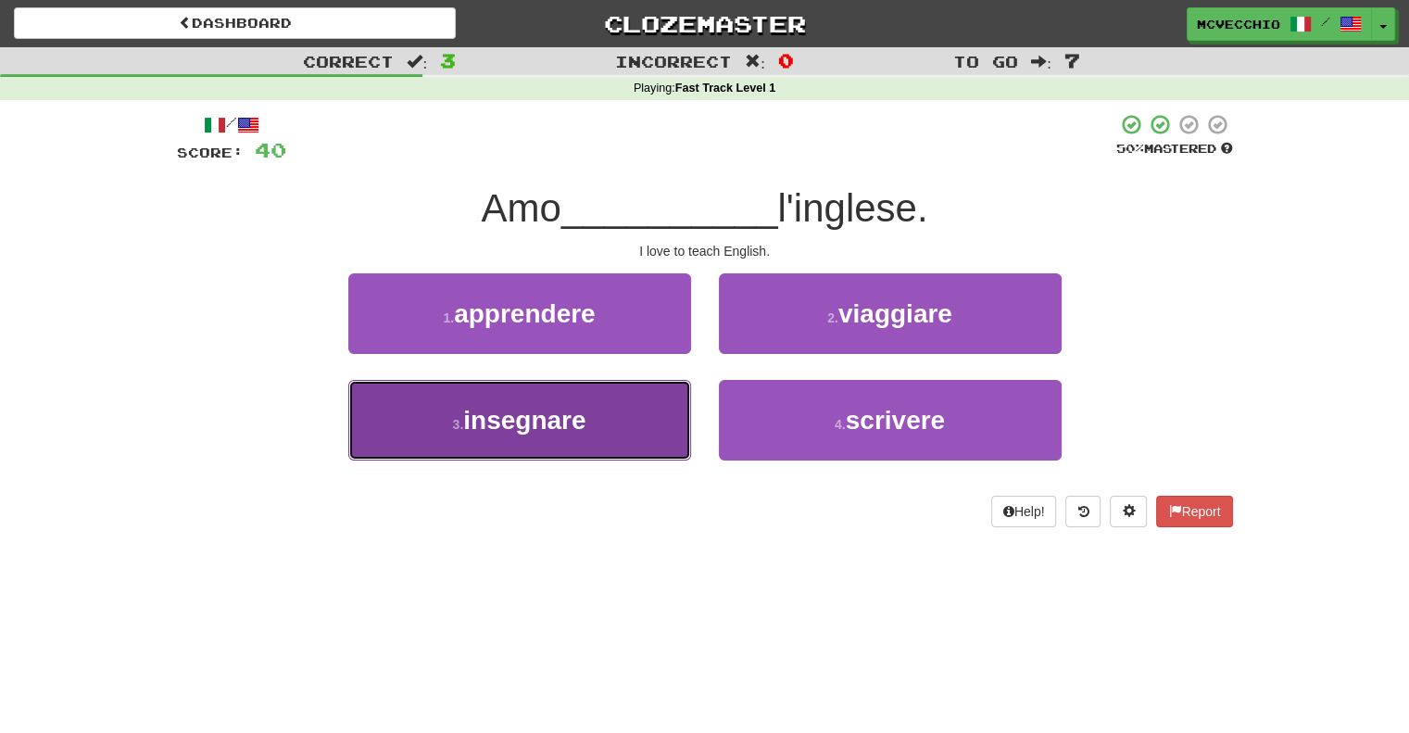
click at [525, 414] on span "insegnare" at bounding box center [524, 420] width 122 height 29
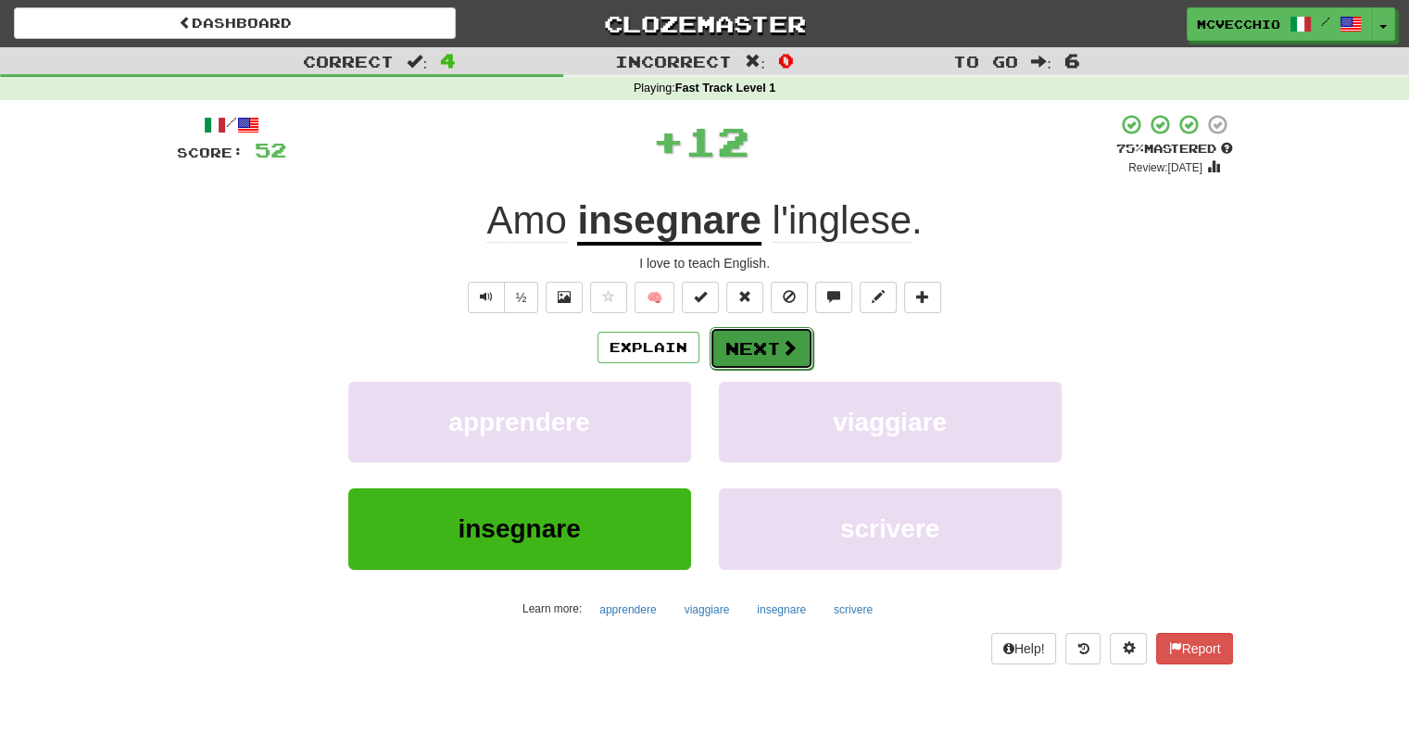
click at [770, 338] on button "Next" at bounding box center [761, 348] width 104 height 43
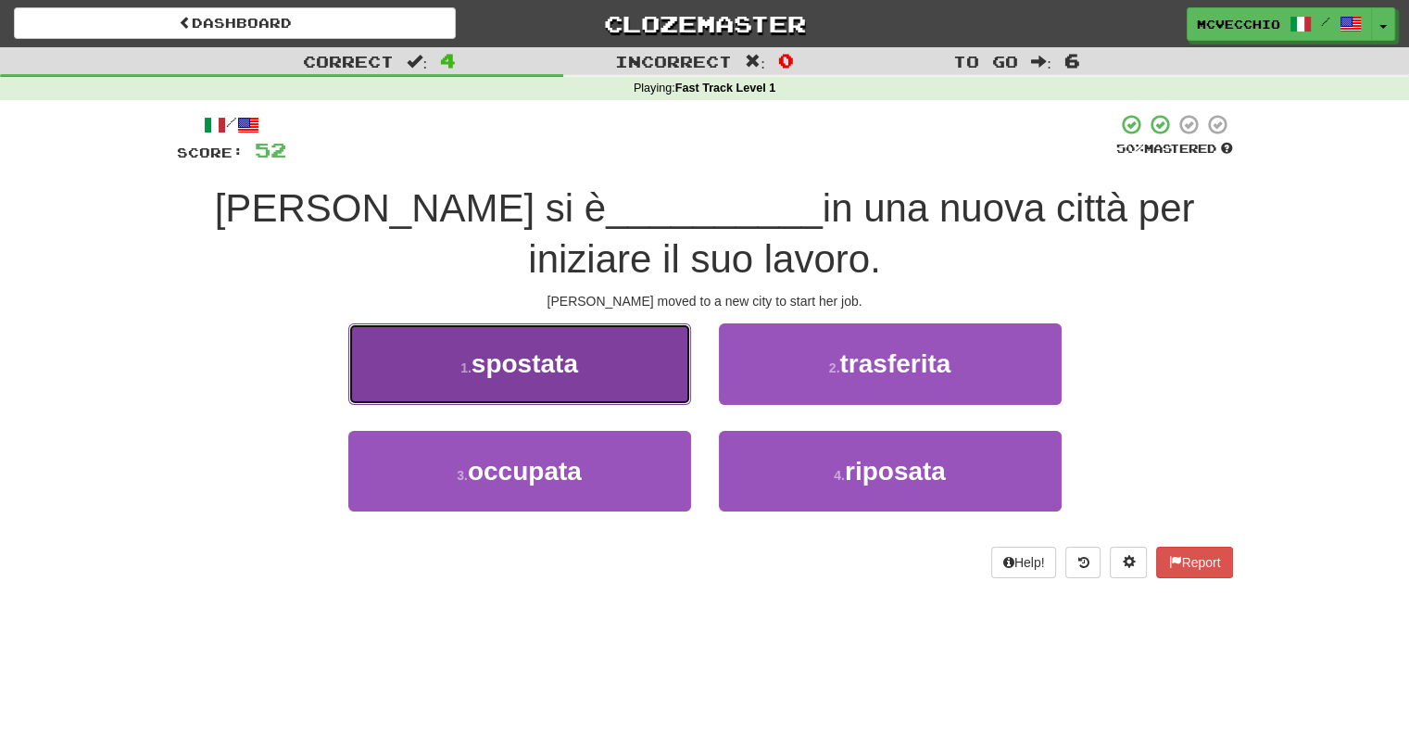
click at [541, 359] on span "spostata" at bounding box center [524, 363] width 106 height 29
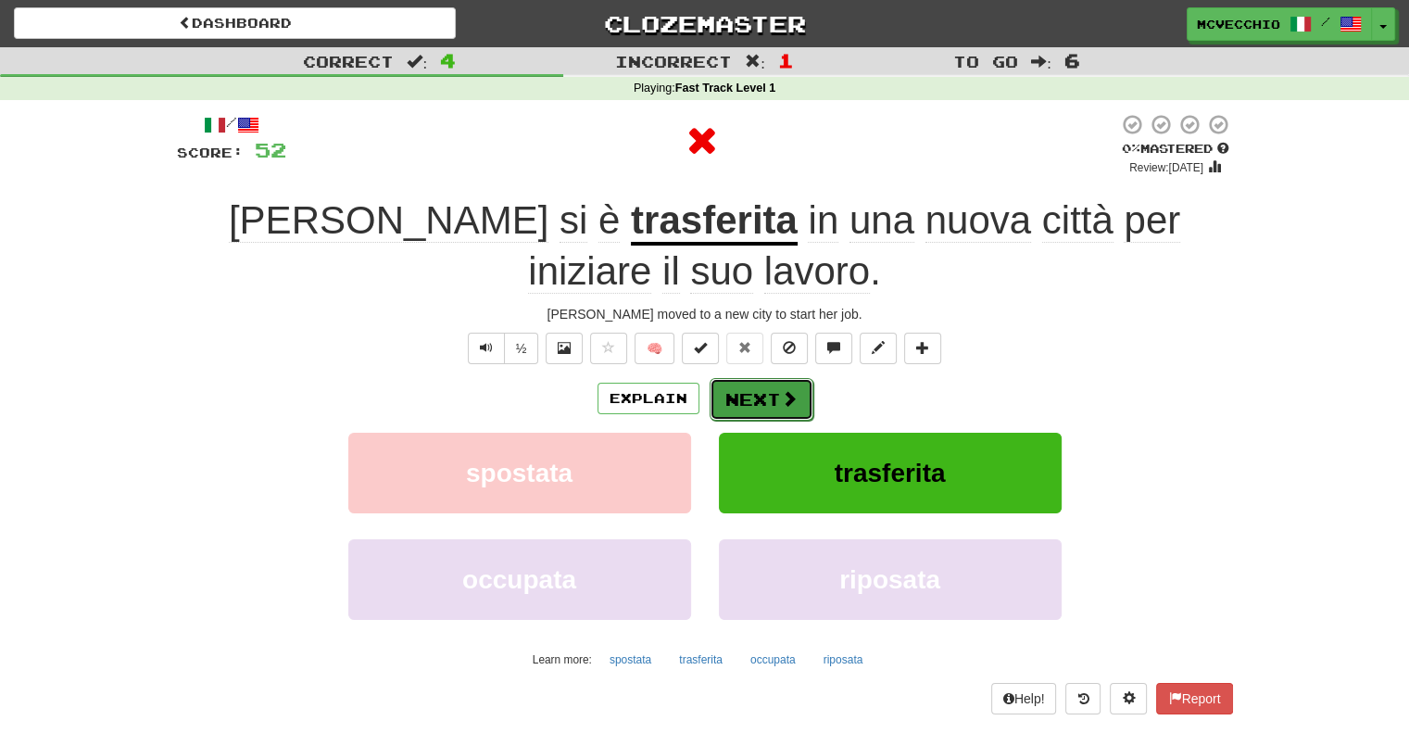
click at [763, 397] on button "Next" at bounding box center [761, 399] width 104 height 43
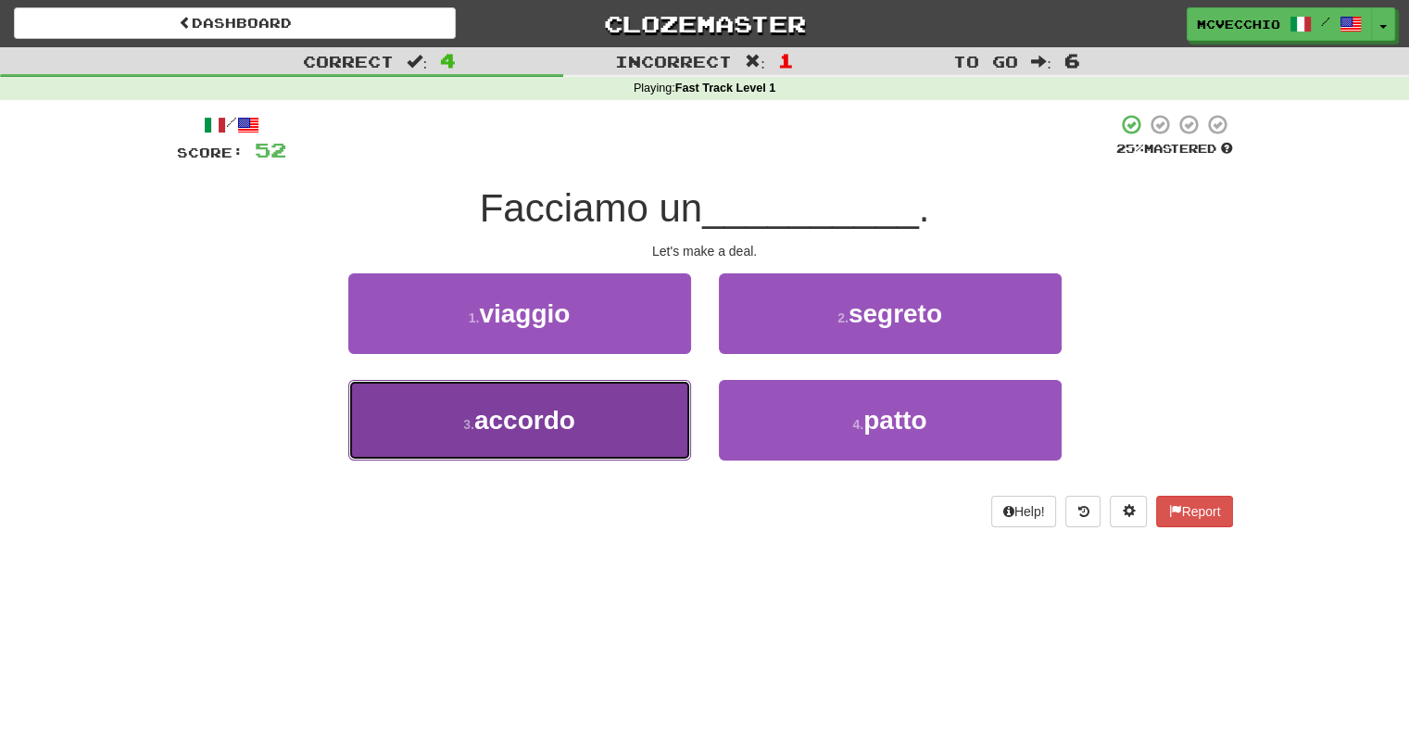
click at [558, 431] on span "accordo" at bounding box center [524, 420] width 101 height 29
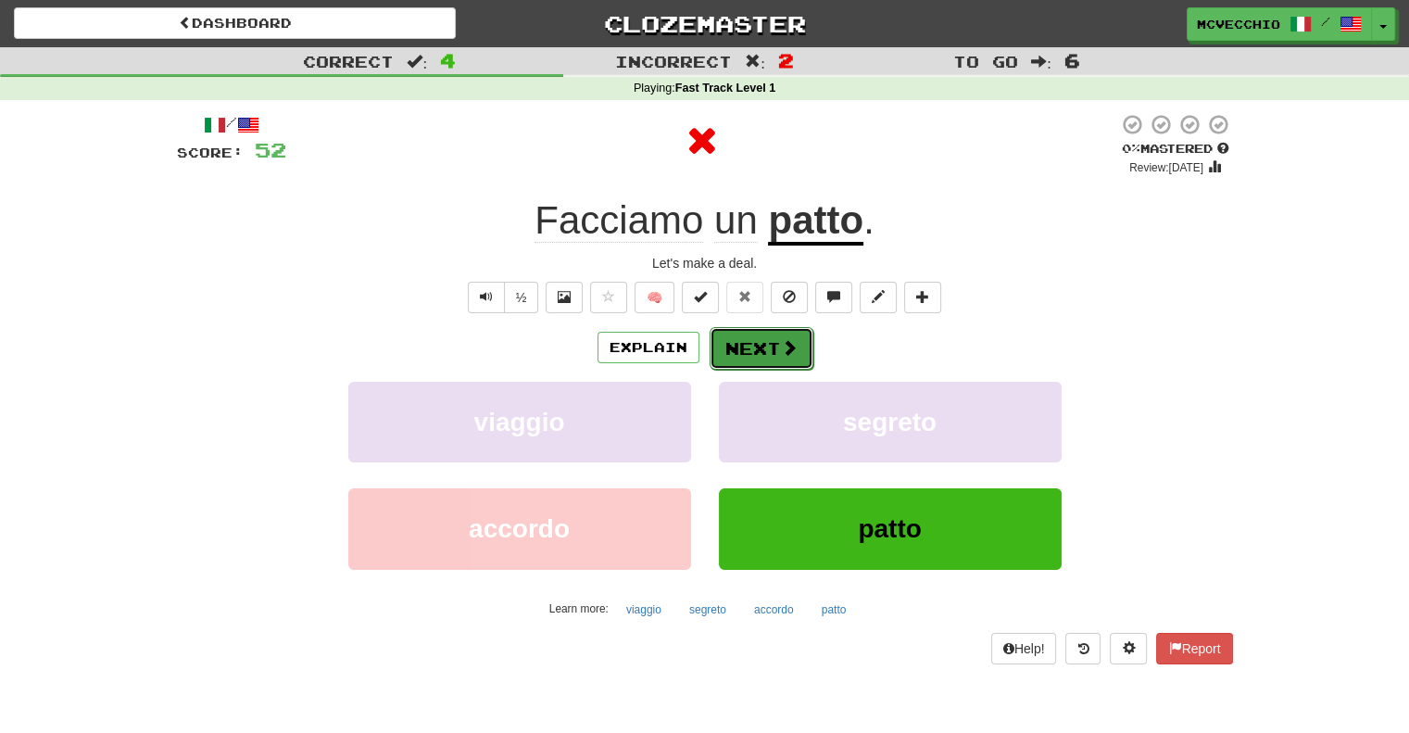
click at [758, 350] on button "Next" at bounding box center [761, 348] width 104 height 43
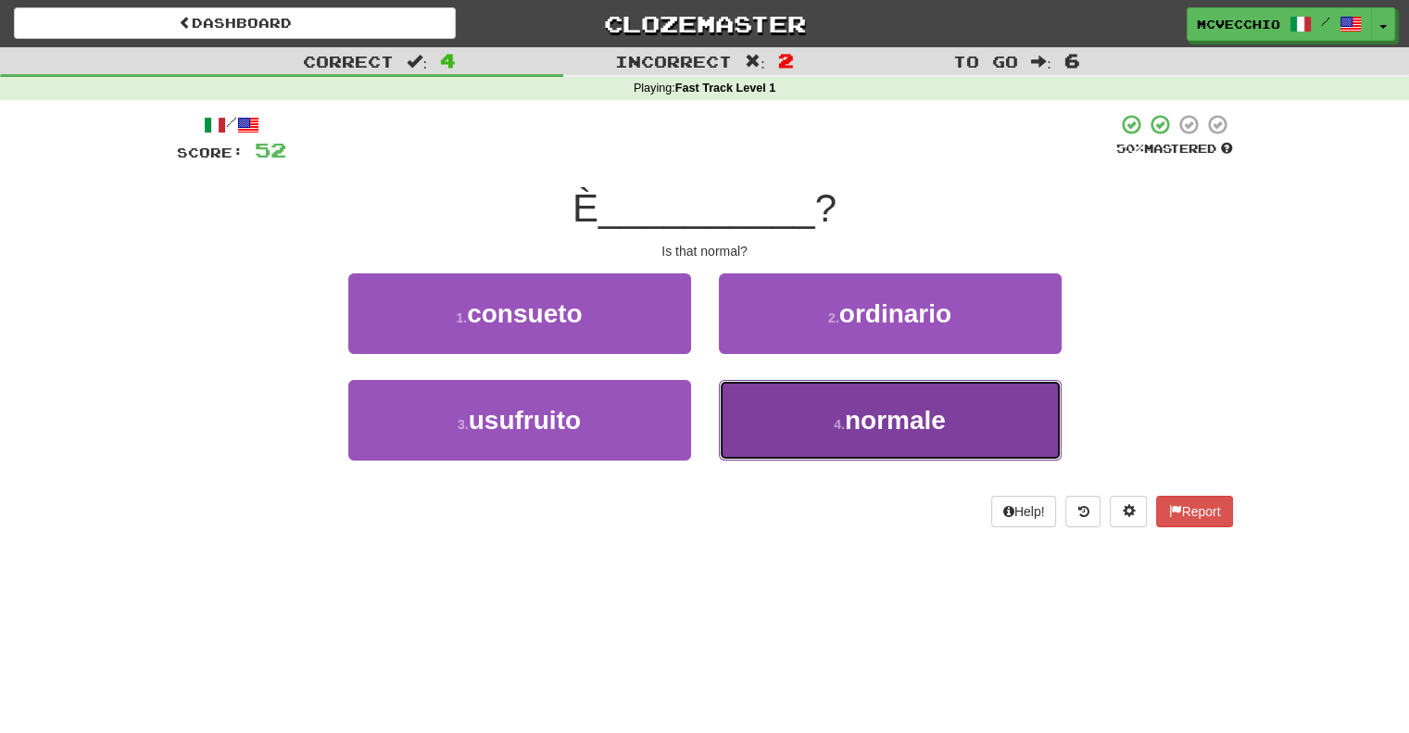
click at [919, 431] on span "normale" at bounding box center [895, 420] width 101 height 29
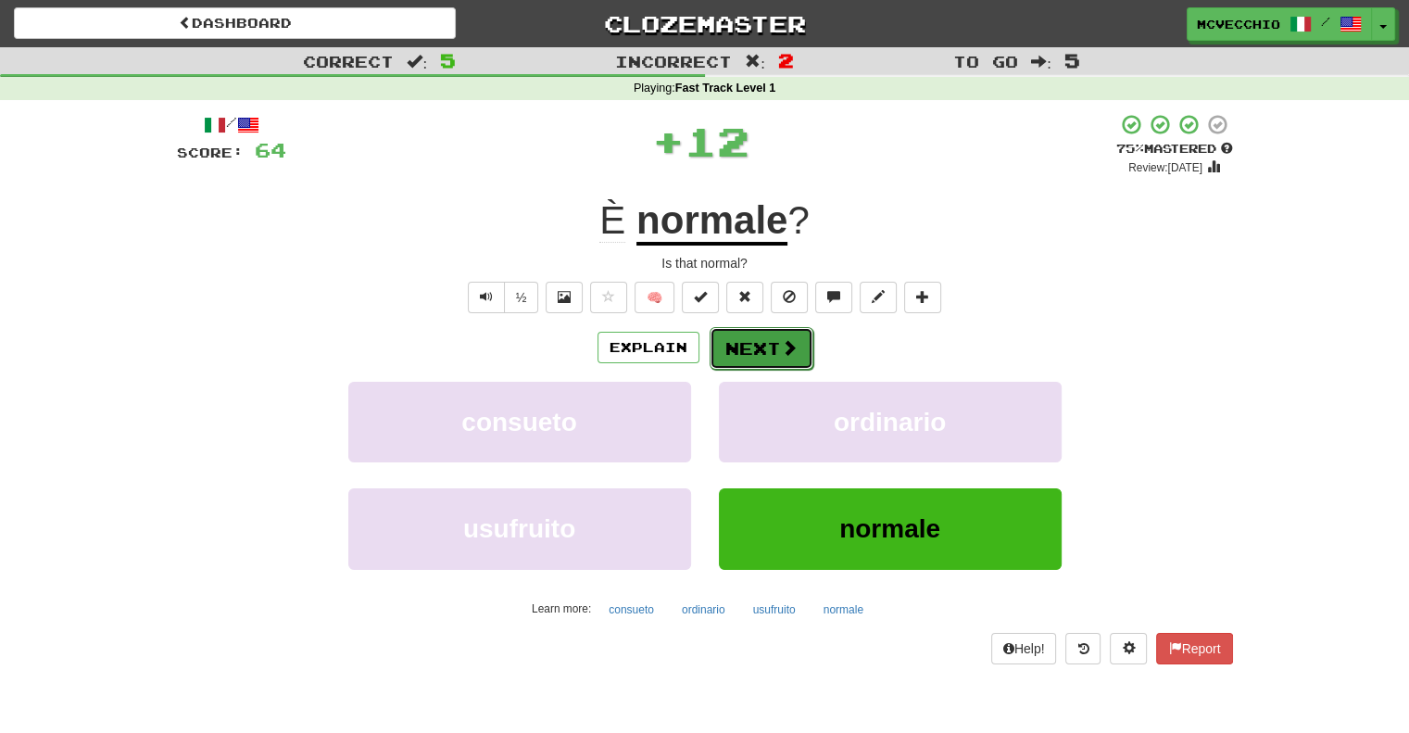
click at [787, 348] on span at bounding box center [789, 347] width 17 height 17
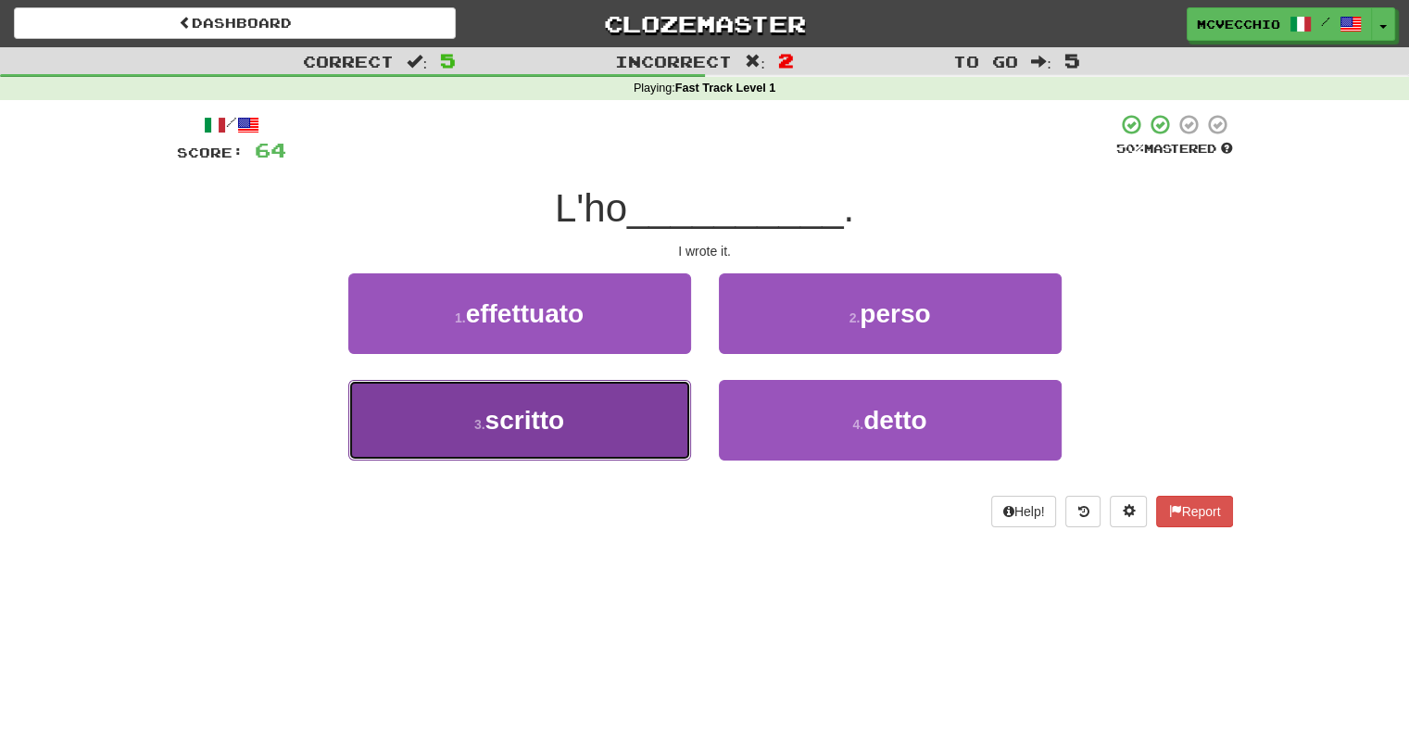
click at [541, 425] on span "scritto" at bounding box center [525, 420] width 80 height 29
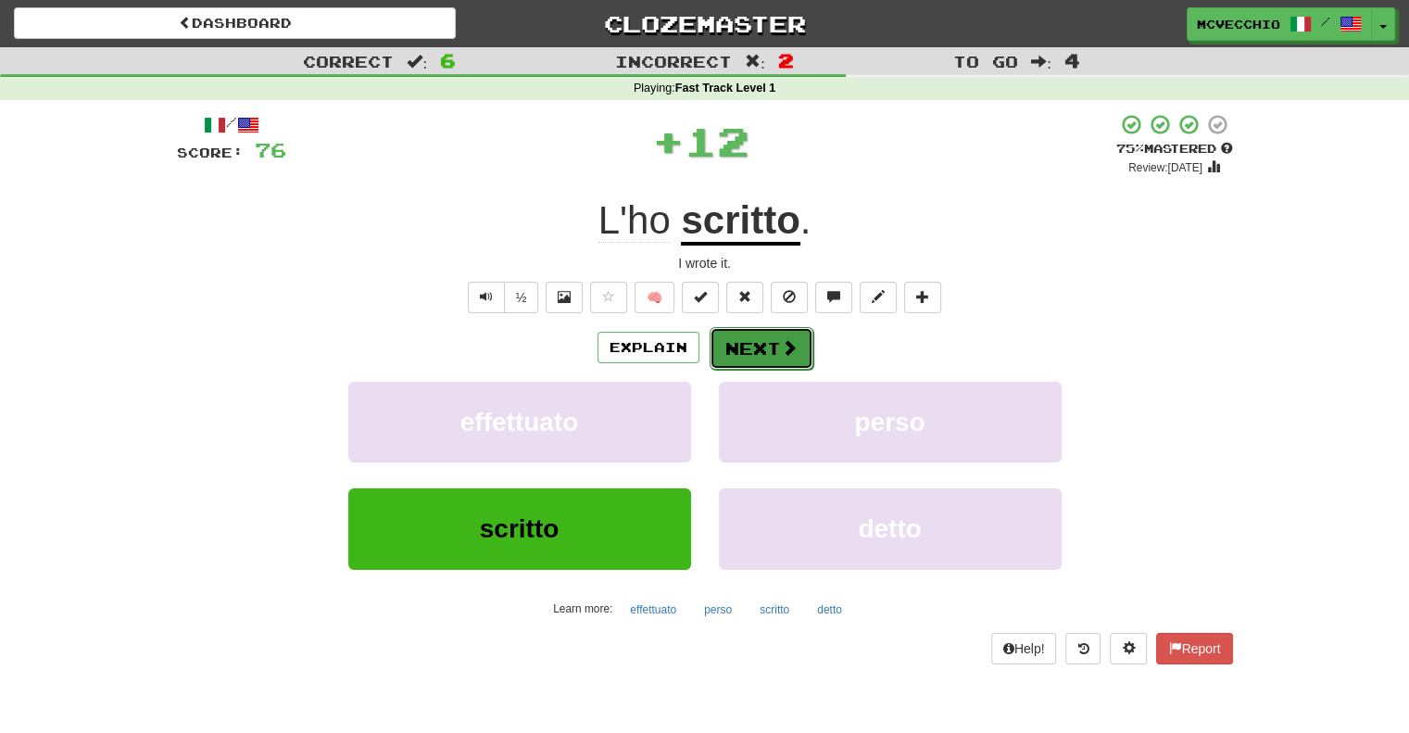
click at [762, 344] on button "Next" at bounding box center [761, 348] width 104 height 43
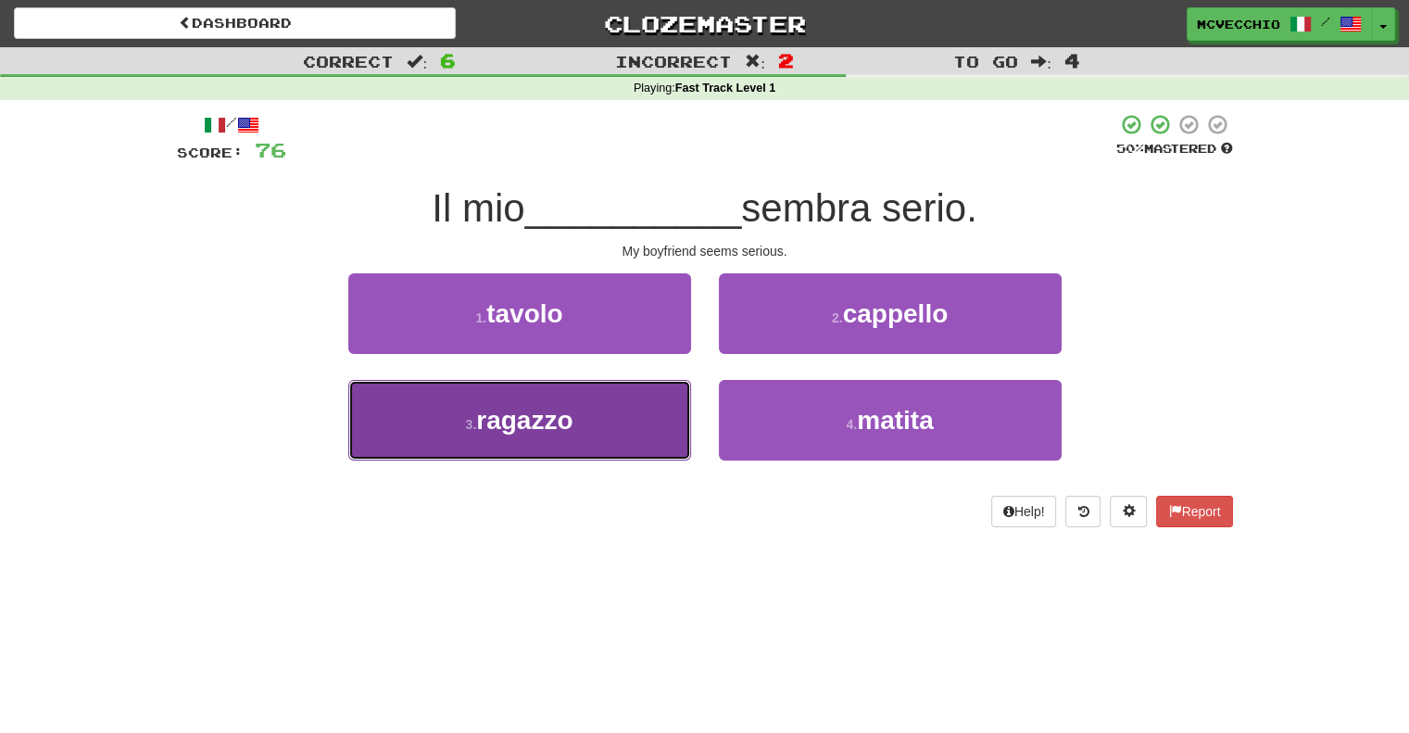
click at [587, 417] on button "3 . ragazzo" at bounding box center [519, 420] width 343 height 81
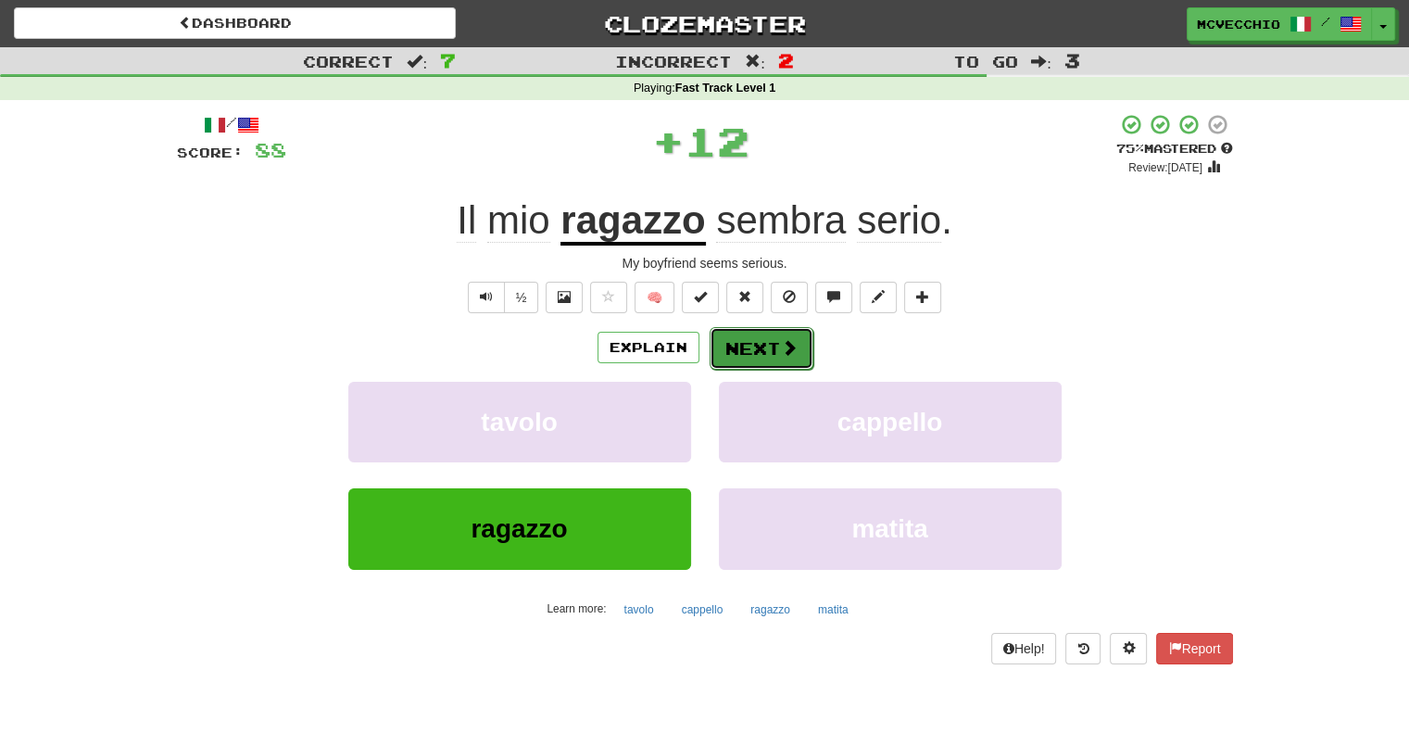
click at [769, 338] on button "Next" at bounding box center [761, 348] width 104 height 43
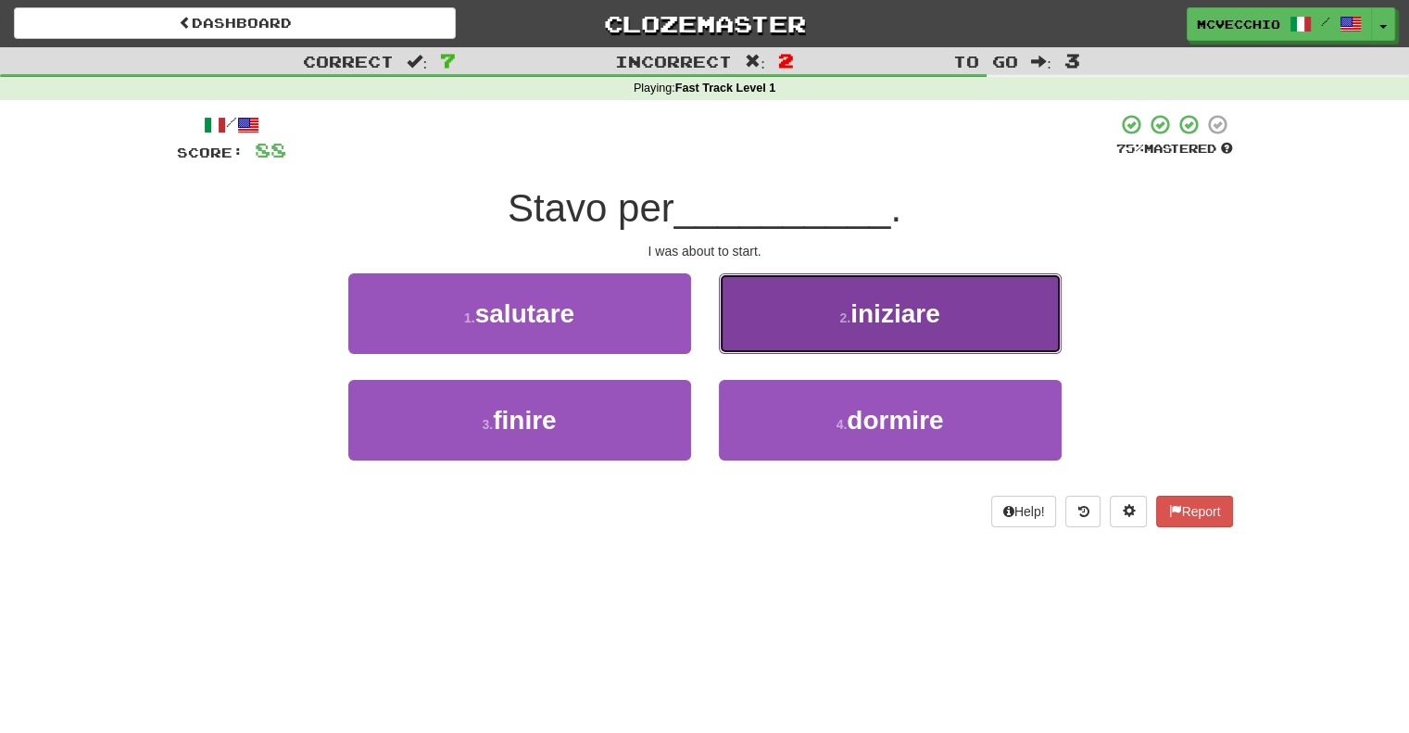
click at [879, 316] on span "iniziare" at bounding box center [894, 313] width 89 height 29
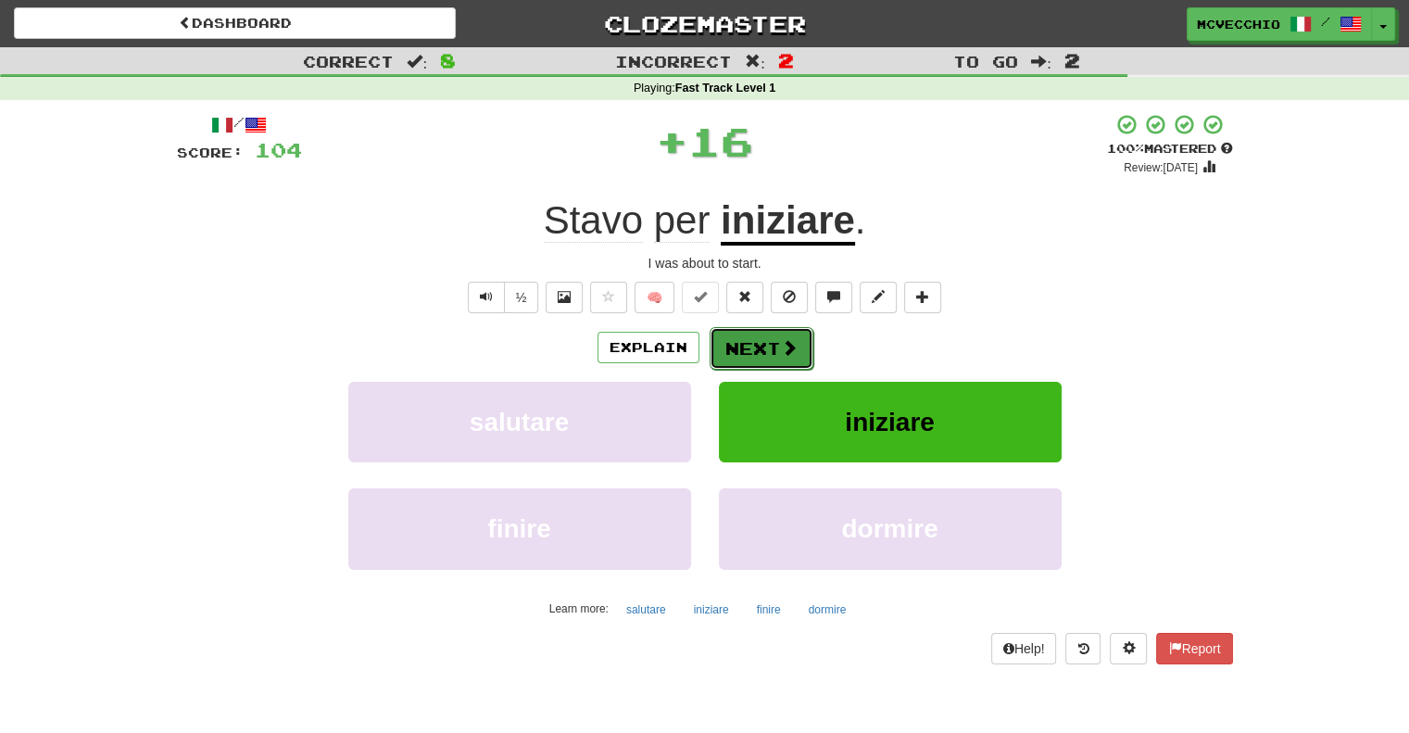
click at [741, 347] on button "Next" at bounding box center [761, 348] width 104 height 43
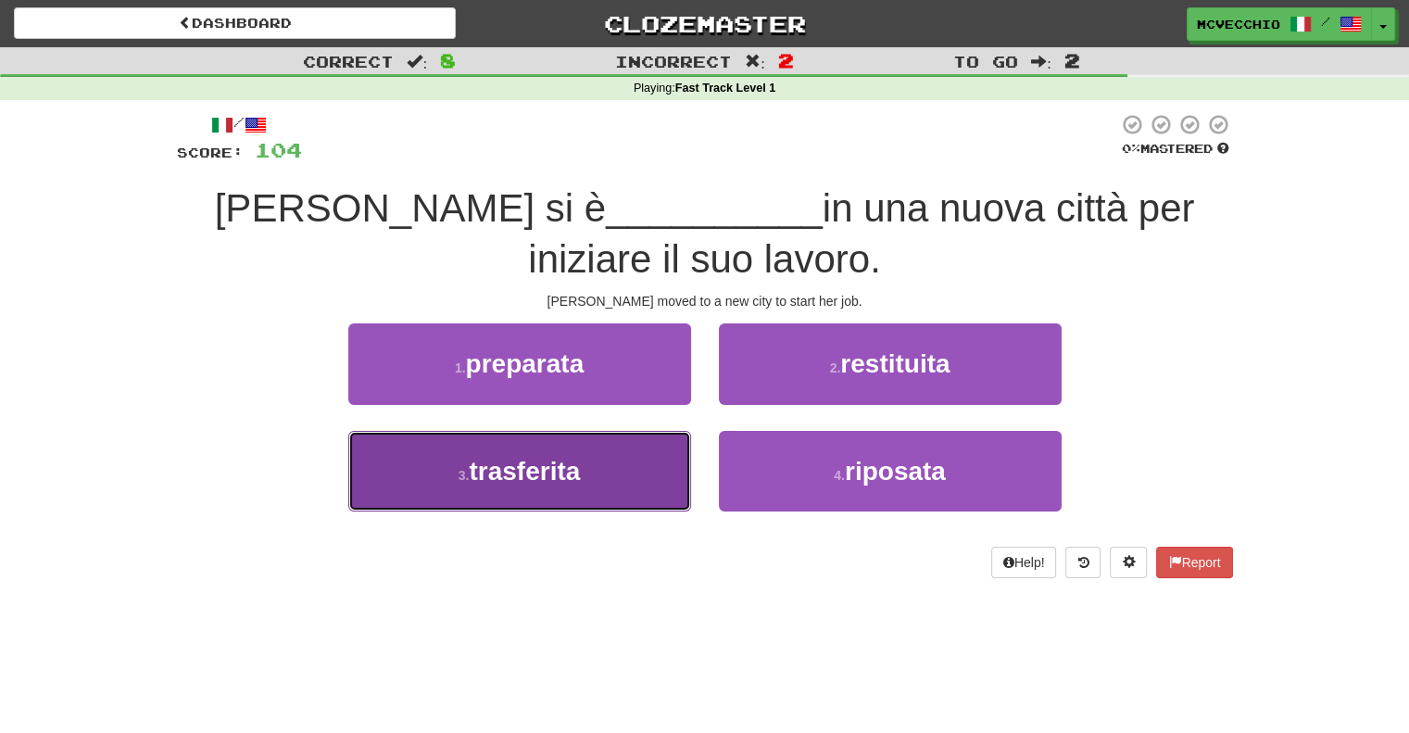
click at [518, 470] on span "trasferita" at bounding box center [524, 471] width 111 height 29
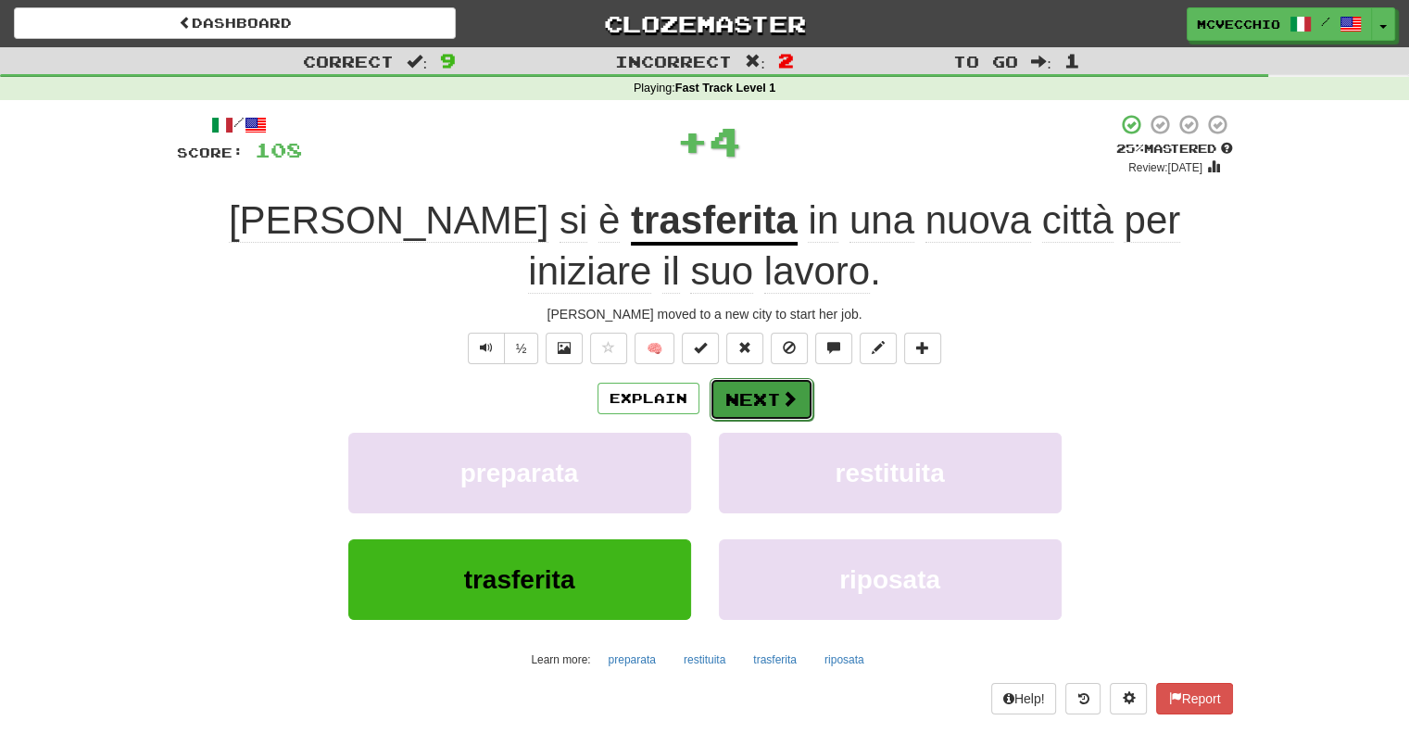
click at [782, 384] on button "Next" at bounding box center [761, 399] width 104 height 43
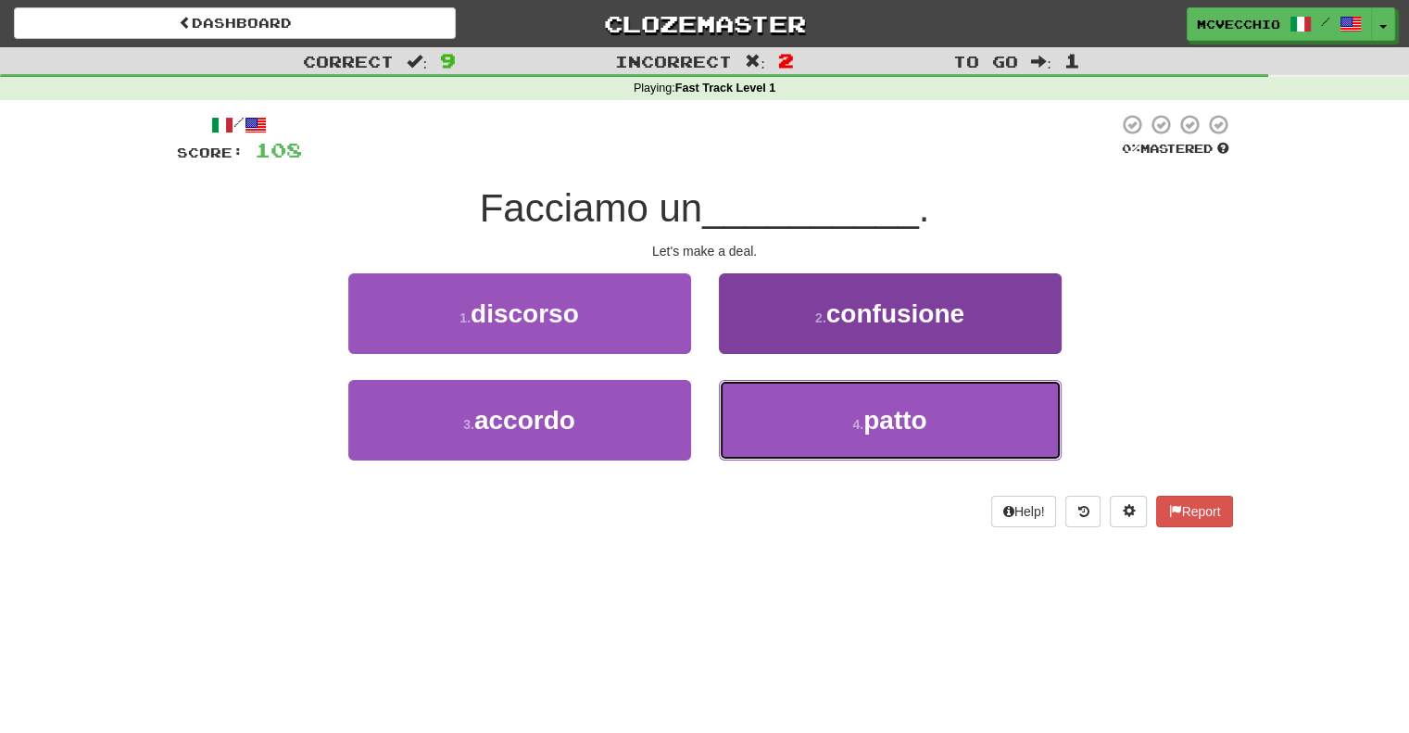
click at [900, 425] on span "patto" at bounding box center [894, 420] width 63 height 29
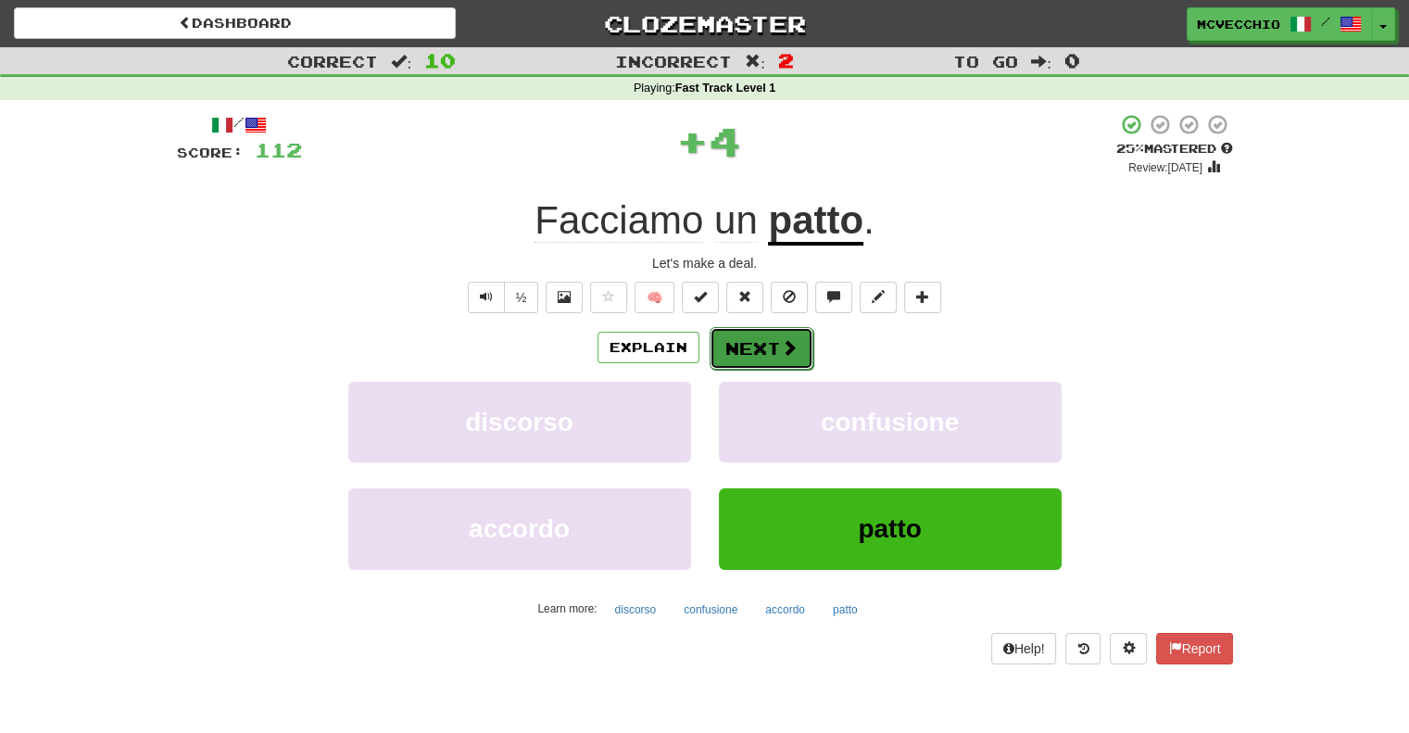
click at [781, 354] on span at bounding box center [789, 347] width 17 height 17
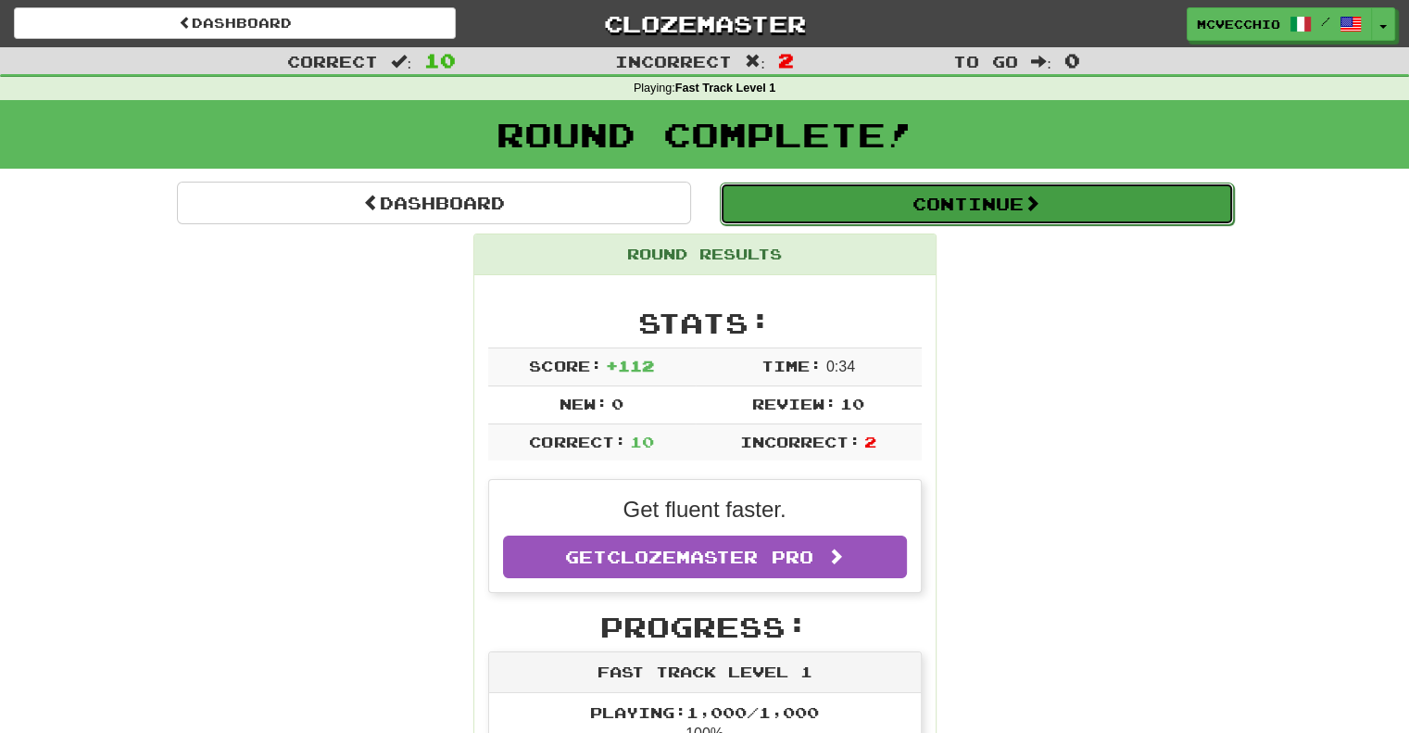
click at [1031, 203] on span at bounding box center [1031, 202] width 17 height 17
